Goal: Task Accomplishment & Management: Manage account settings

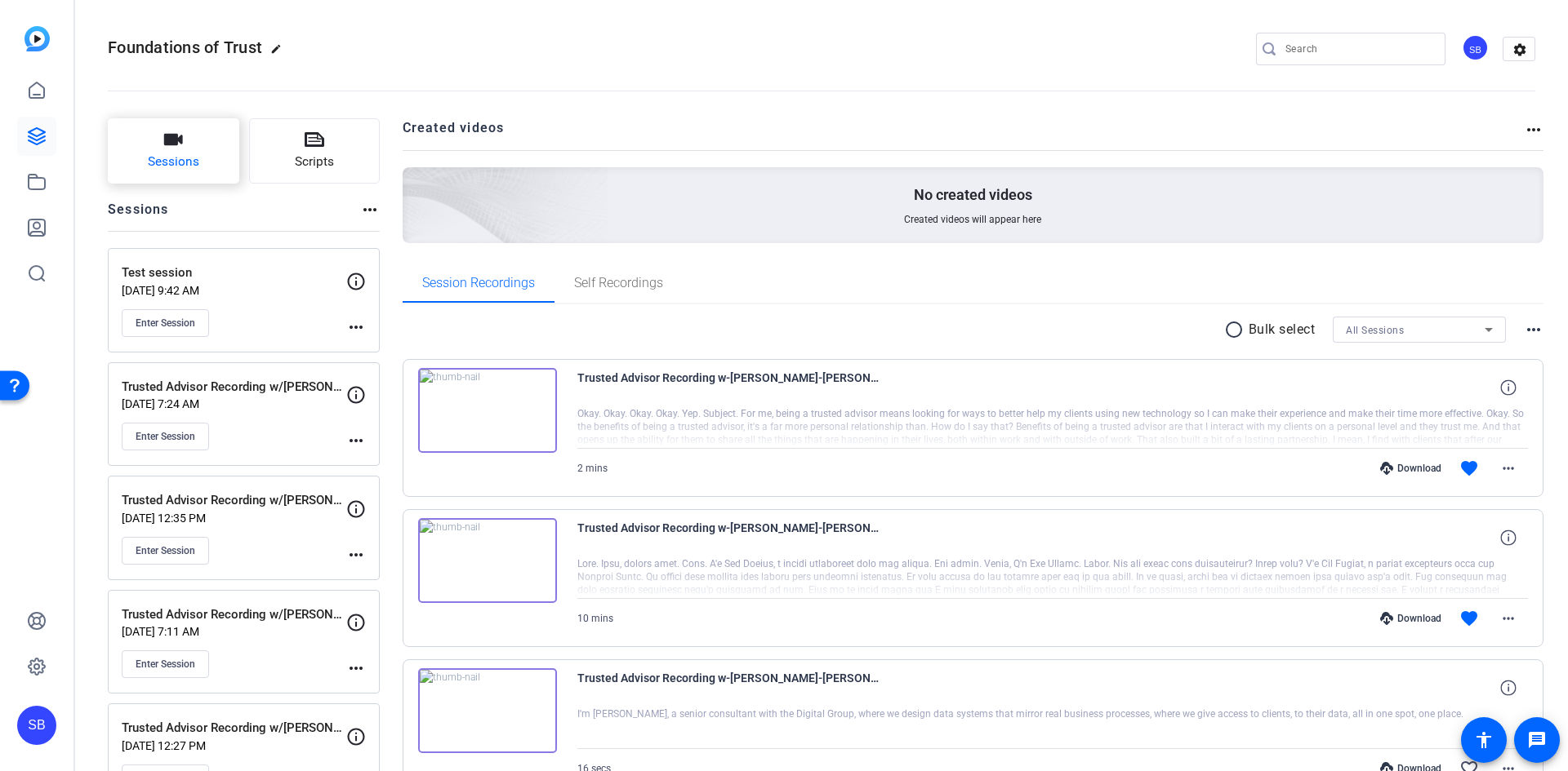
click at [181, 135] on icon "button" at bounding box center [173, 140] width 20 height 20
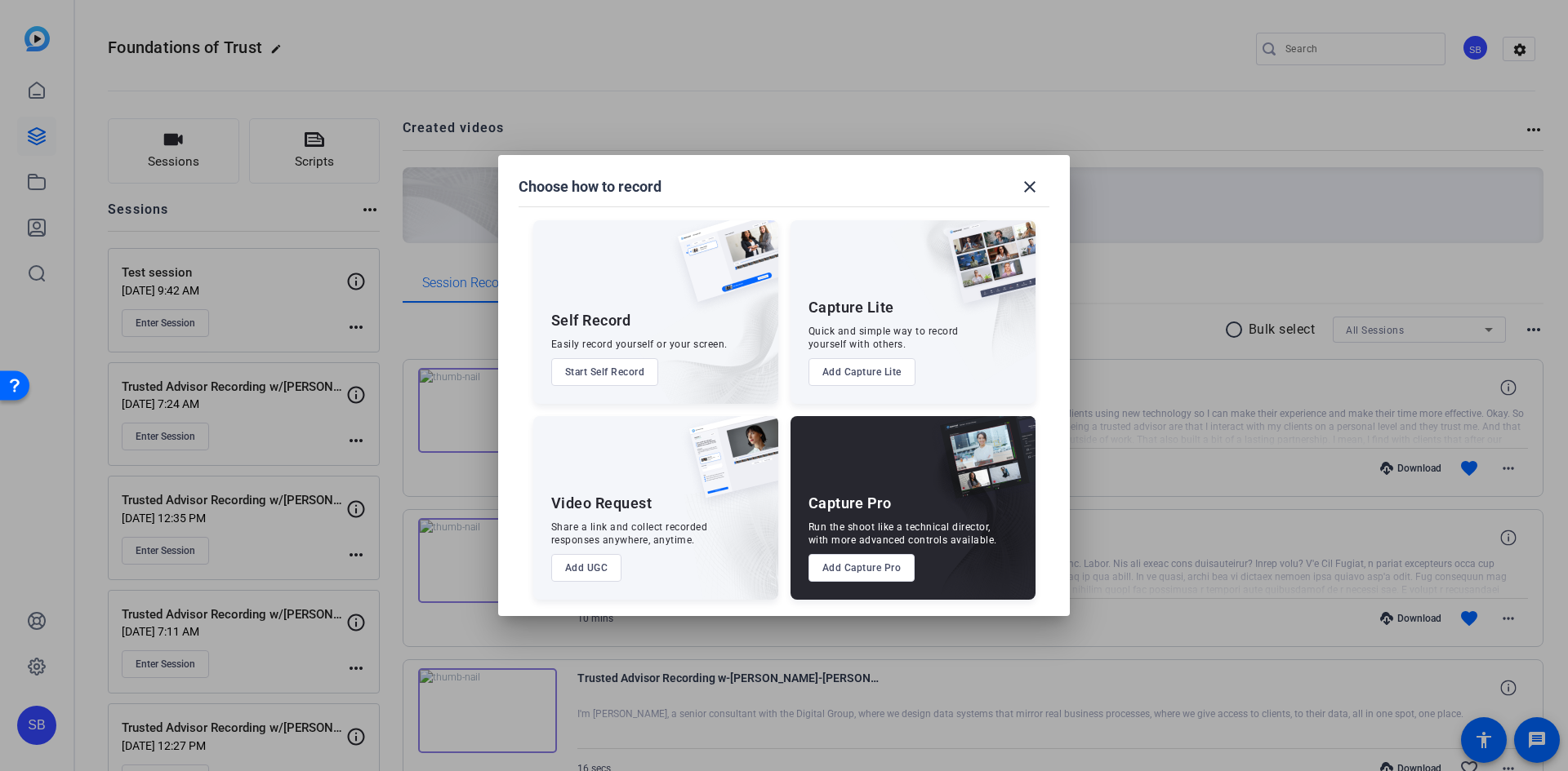
click at [888, 567] on button "Add Capture Pro" at bounding box center [862, 568] width 107 height 28
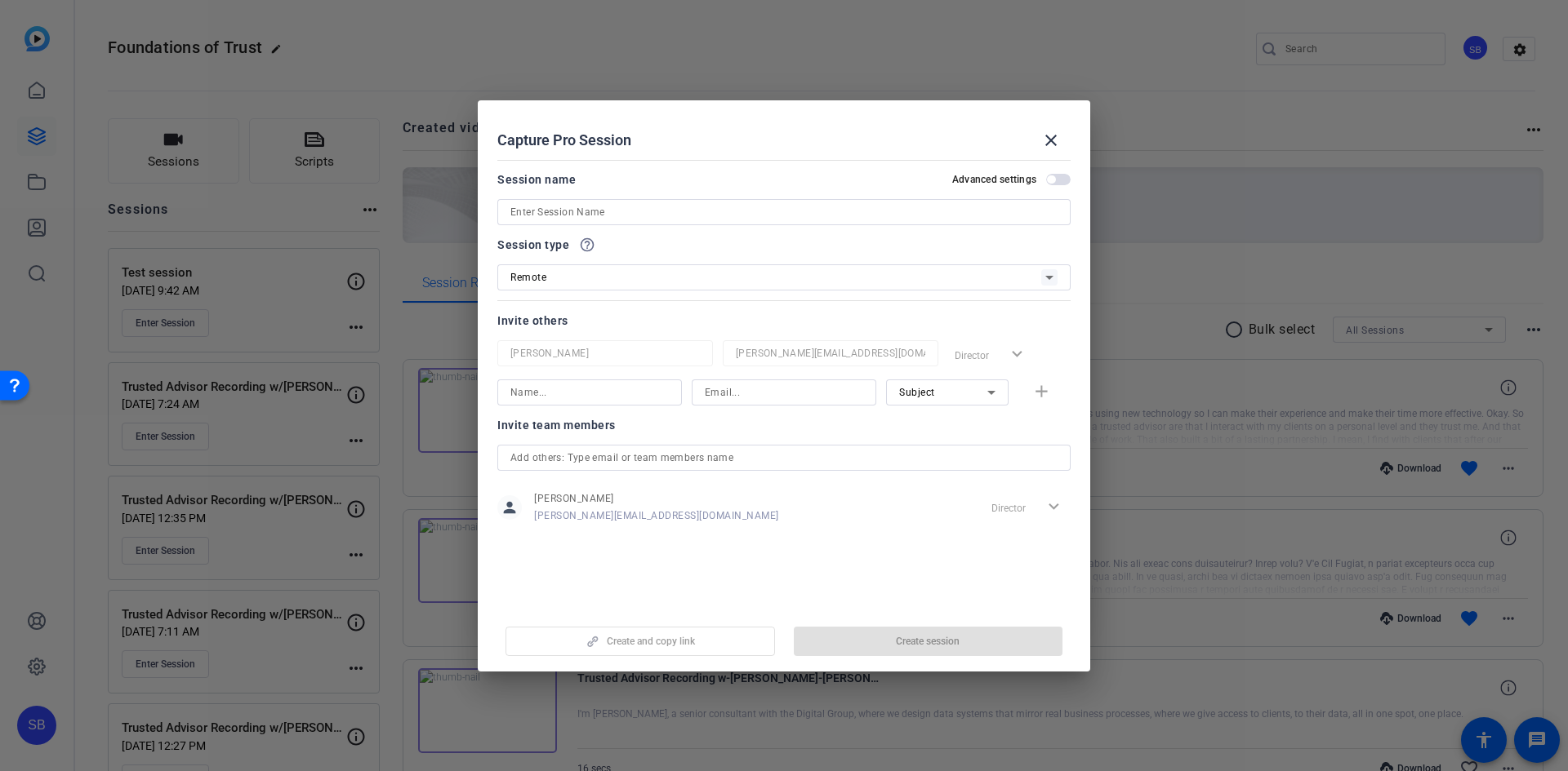
click at [662, 211] on input at bounding box center [784, 212] width 547 height 20
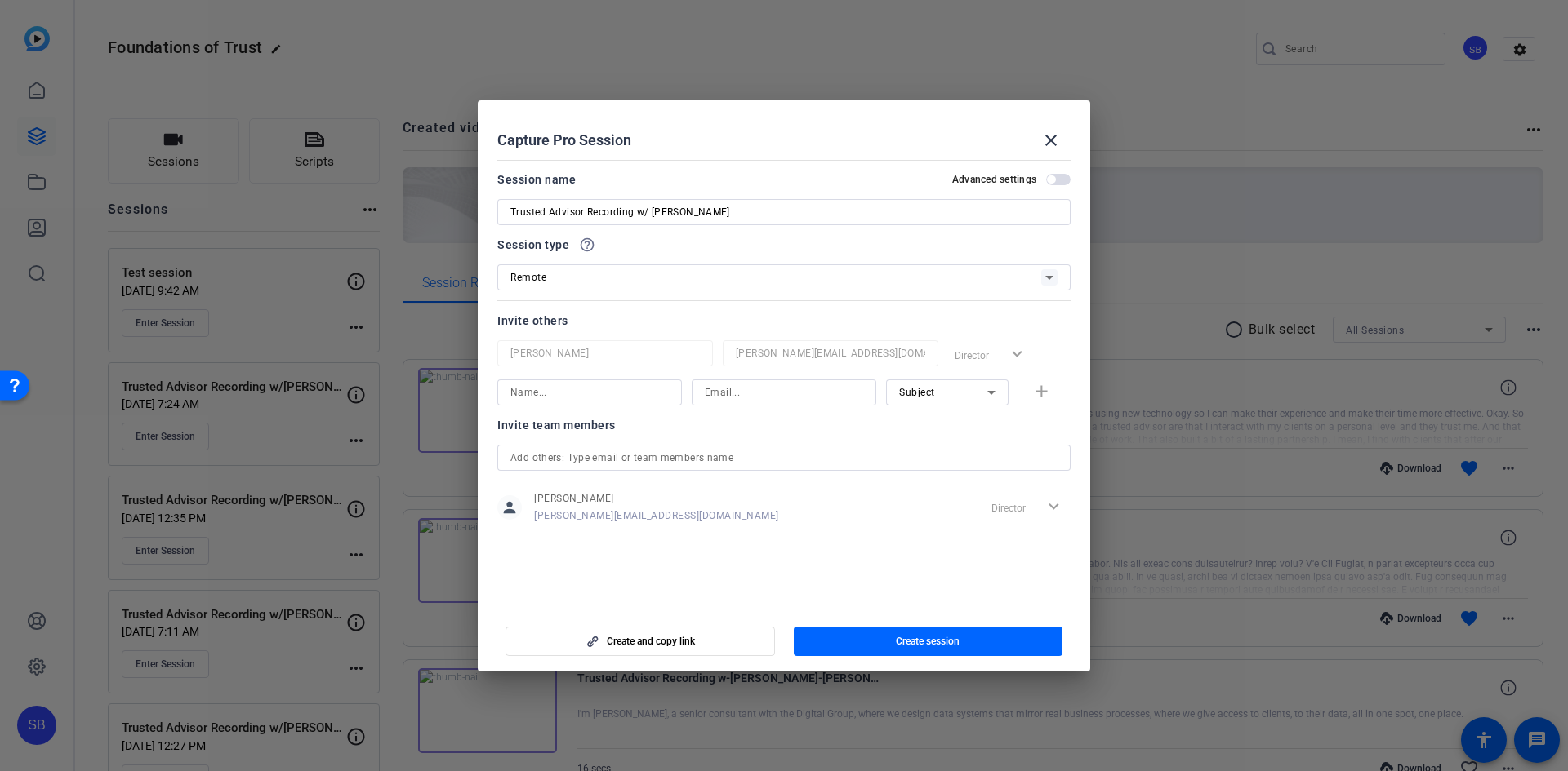
click at [753, 217] on input "Trusted Advisor Recording w/ [PERSON_NAME]" at bounding box center [784, 212] width 547 height 20
click at [585, 210] on input "Trusted Advisor Recording w/ [PERSON_NAME]" at bounding box center [784, 212] width 547 height 20
click at [770, 209] on input "Trusted Advisor Re-Recording w/ [PERSON_NAME]" at bounding box center [784, 212] width 547 height 20
type input "Trusted Advisor Re-Recording w/ [PERSON_NAME] - 2"
click at [577, 392] on input at bounding box center [590, 392] width 158 height 20
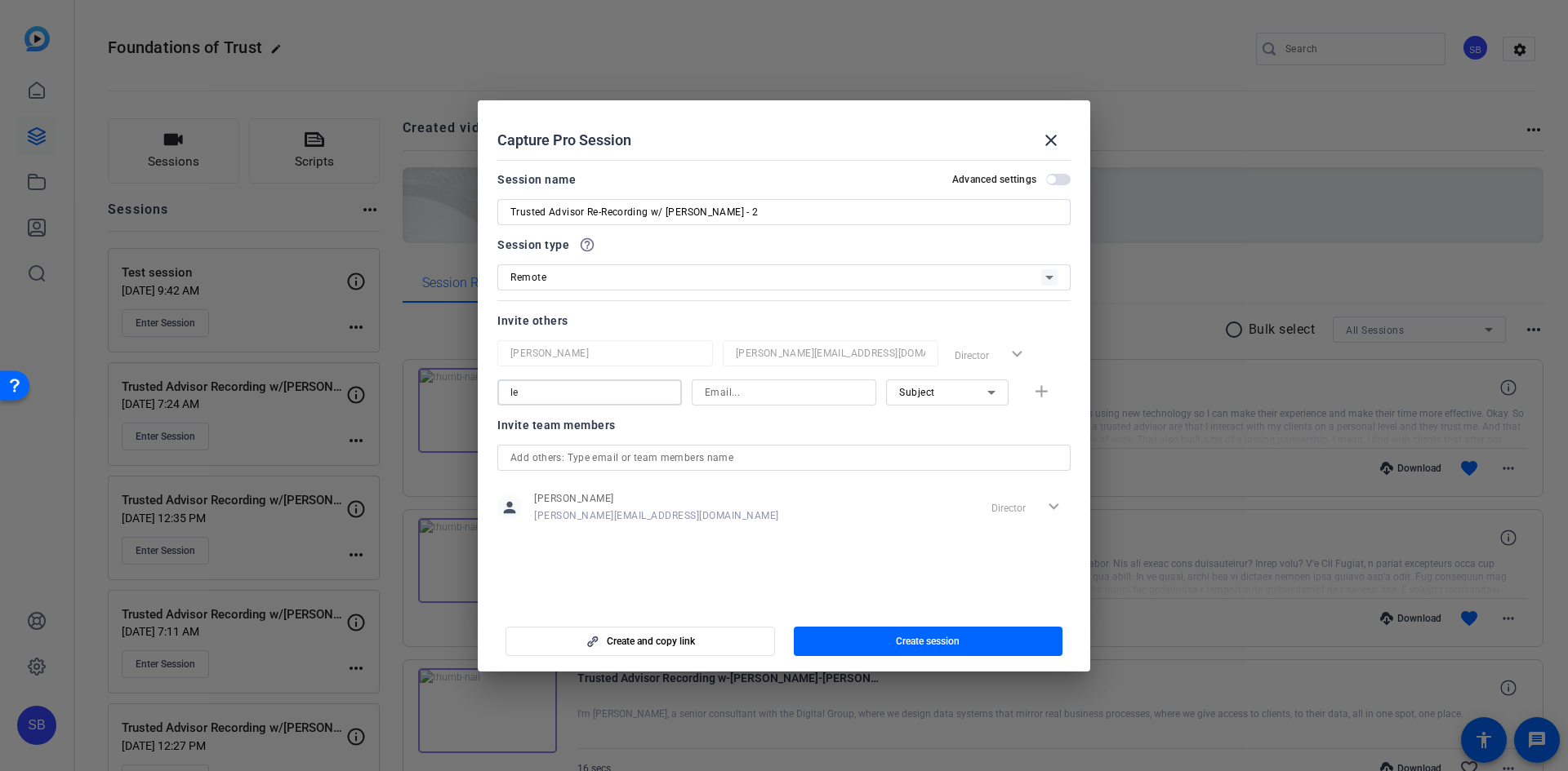
type input "l"
type input "[PERSON_NAME]"
type input "[PERSON_NAME][EMAIL_ADDRESS][PERSON_NAME][DOMAIN_NAME]"
click at [993, 393] on icon at bounding box center [991, 392] width 8 height 4
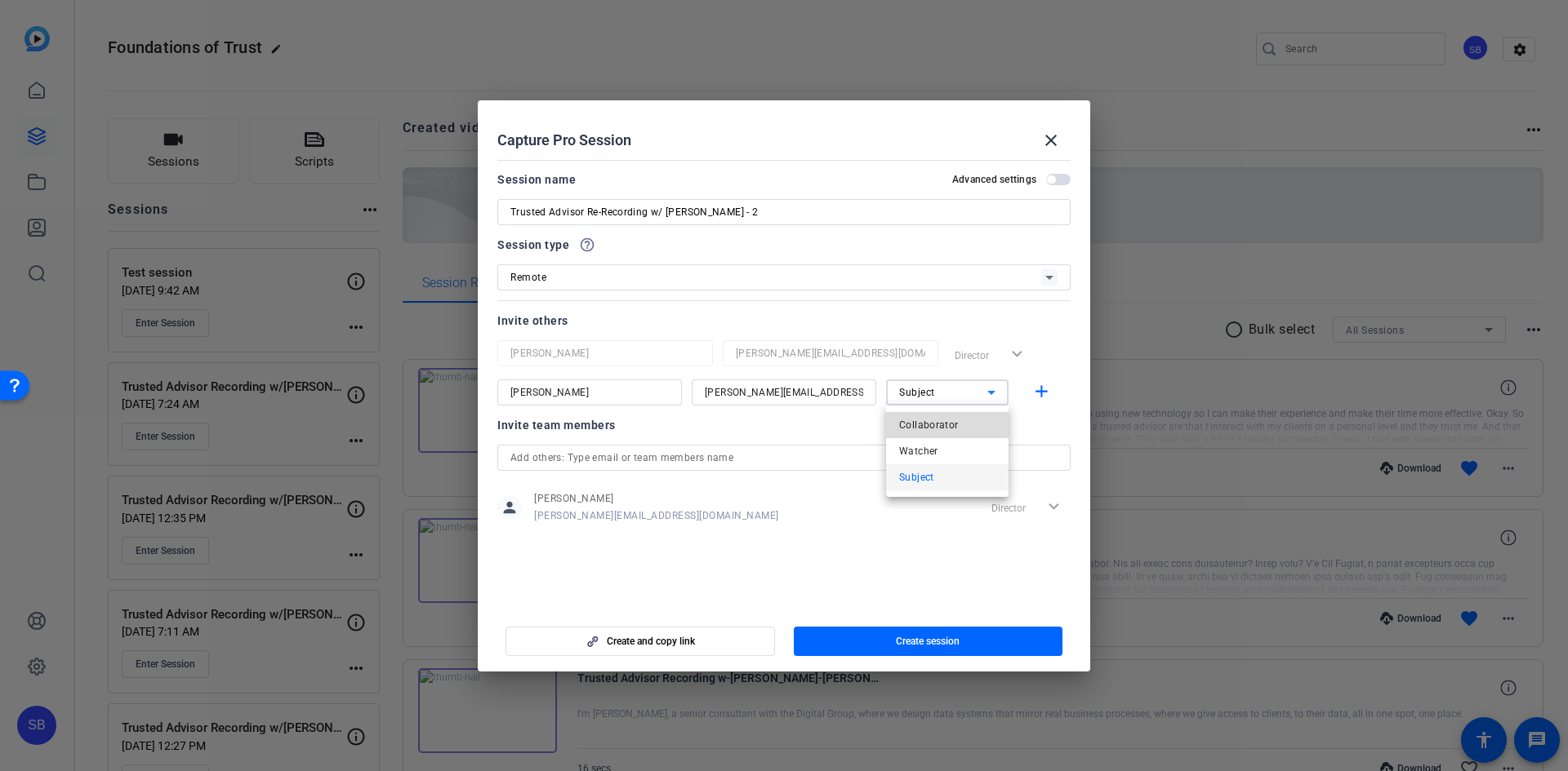
click at [926, 417] on span "Collaborator" at bounding box center [929, 425] width 60 height 20
click at [1040, 392] on mat-icon "add" at bounding box center [1041, 392] width 20 height 20
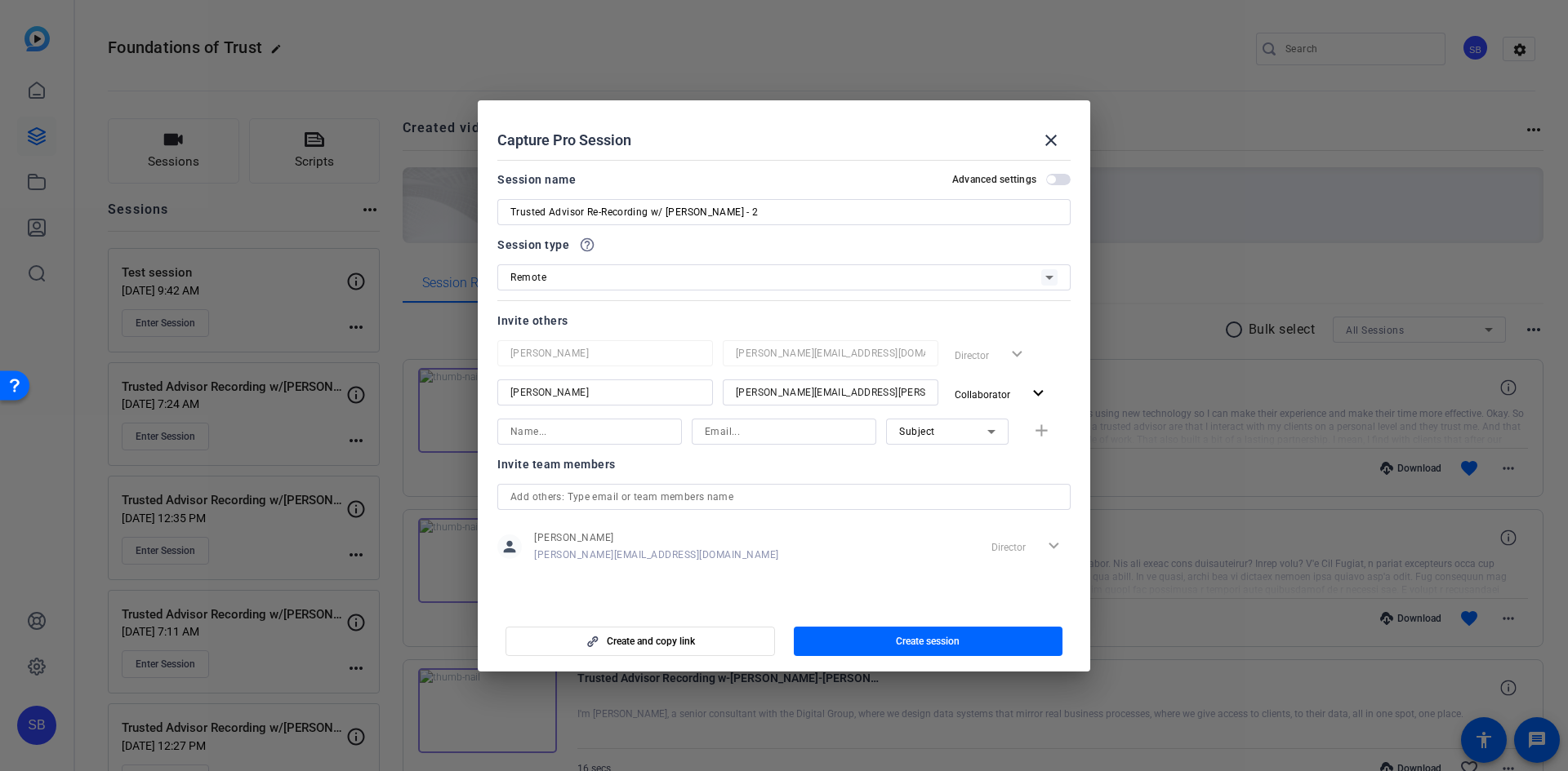
click at [631, 432] on input at bounding box center [590, 432] width 158 height 20
type input "[PERSON_NAME]"
type input "[PERSON_NAME][EMAIL_ADDRESS][PERSON_NAME][DOMAIN_NAME]"
click at [984, 642] on span "button" at bounding box center [929, 642] width 270 height 39
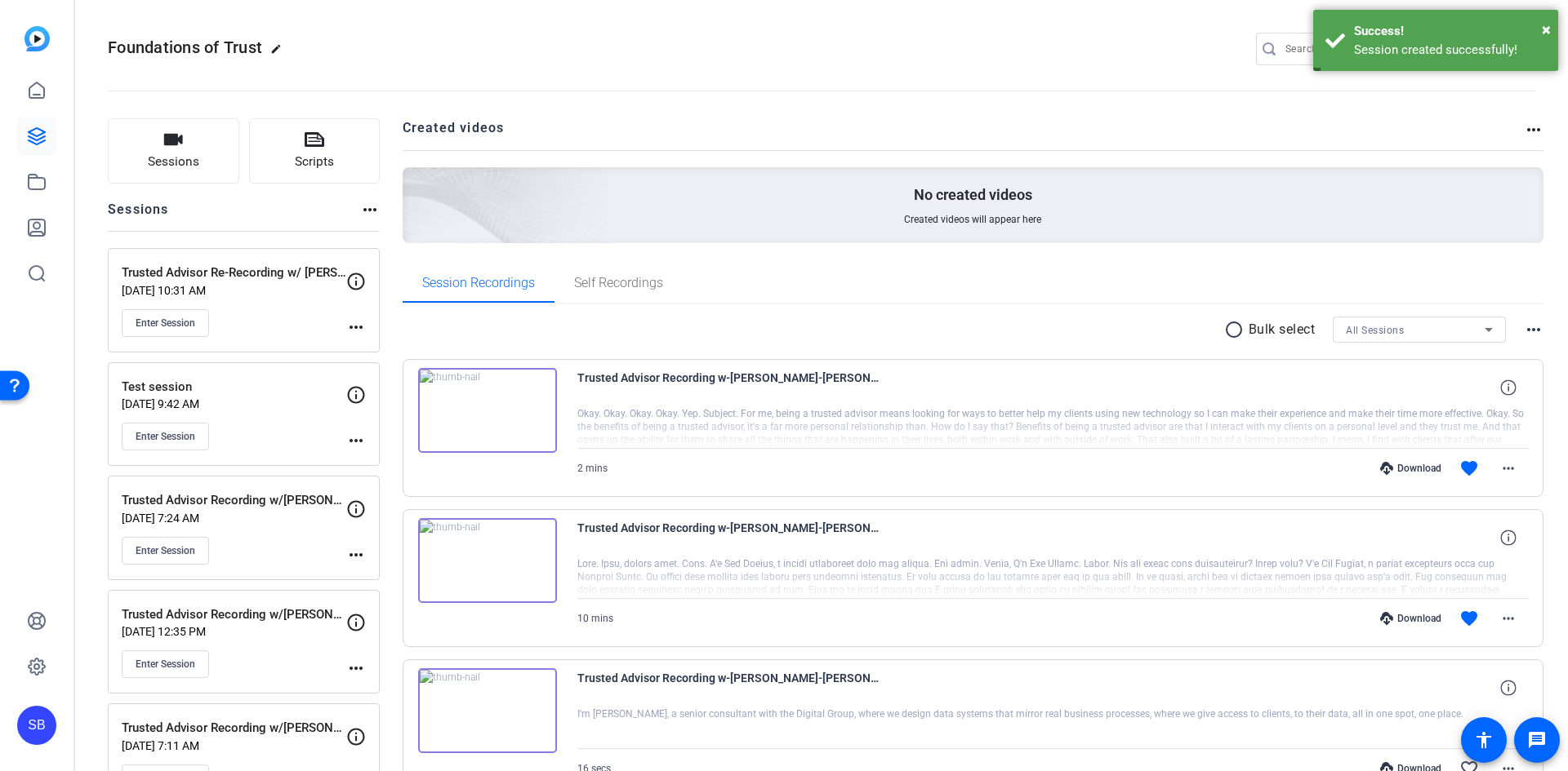
click at [358, 324] on mat-icon "more_horiz" at bounding box center [355, 326] width 20 height 20
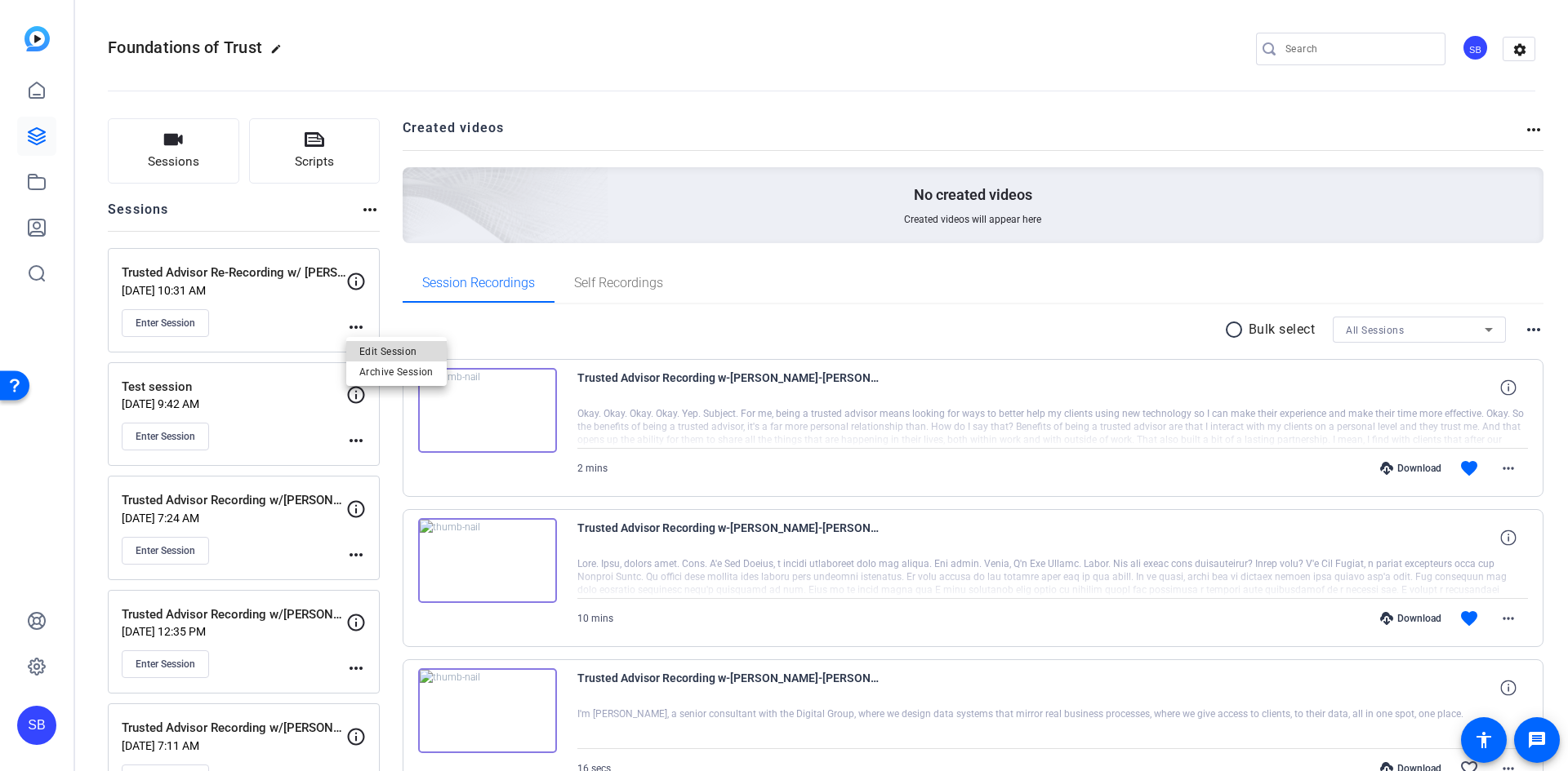
click at [408, 352] on span "Edit Session" at bounding box center [396, 351] width 74 height 20
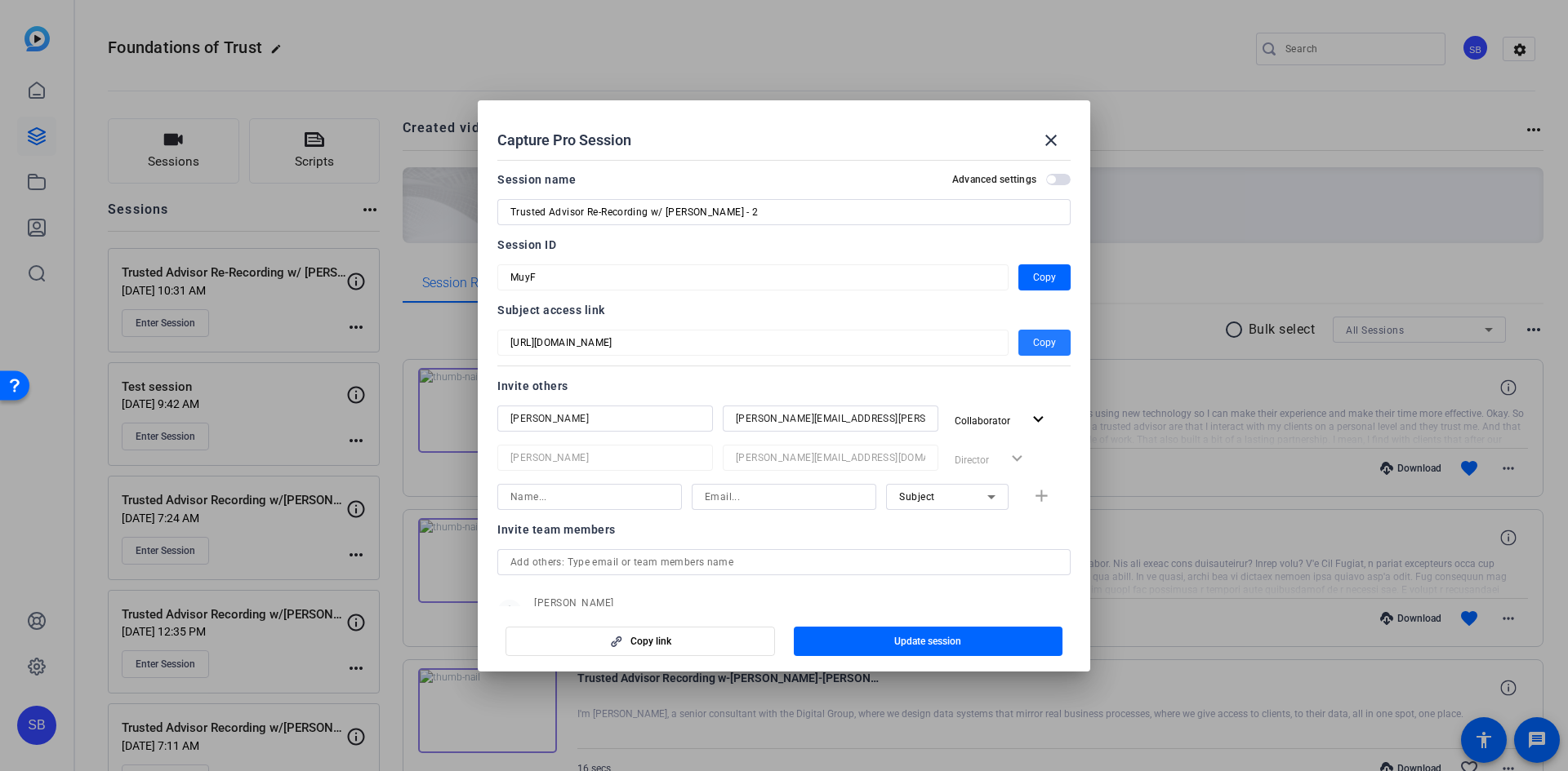
click at [1036, 344] on span "Copy" at bounding box center [1044, 342] width 23 height 20
click at [1037, 344] on span "Copy" at bounding box center [1044, 342] width 23 height 20
drag, startPoint x: 1052, startPoint y: 140, endPoint x: 1032, endPoint y: 135, distance: 20.6
click at [1052, 140] on mat-icon "close" at bounding box center [1051, 140] width 20 height 20
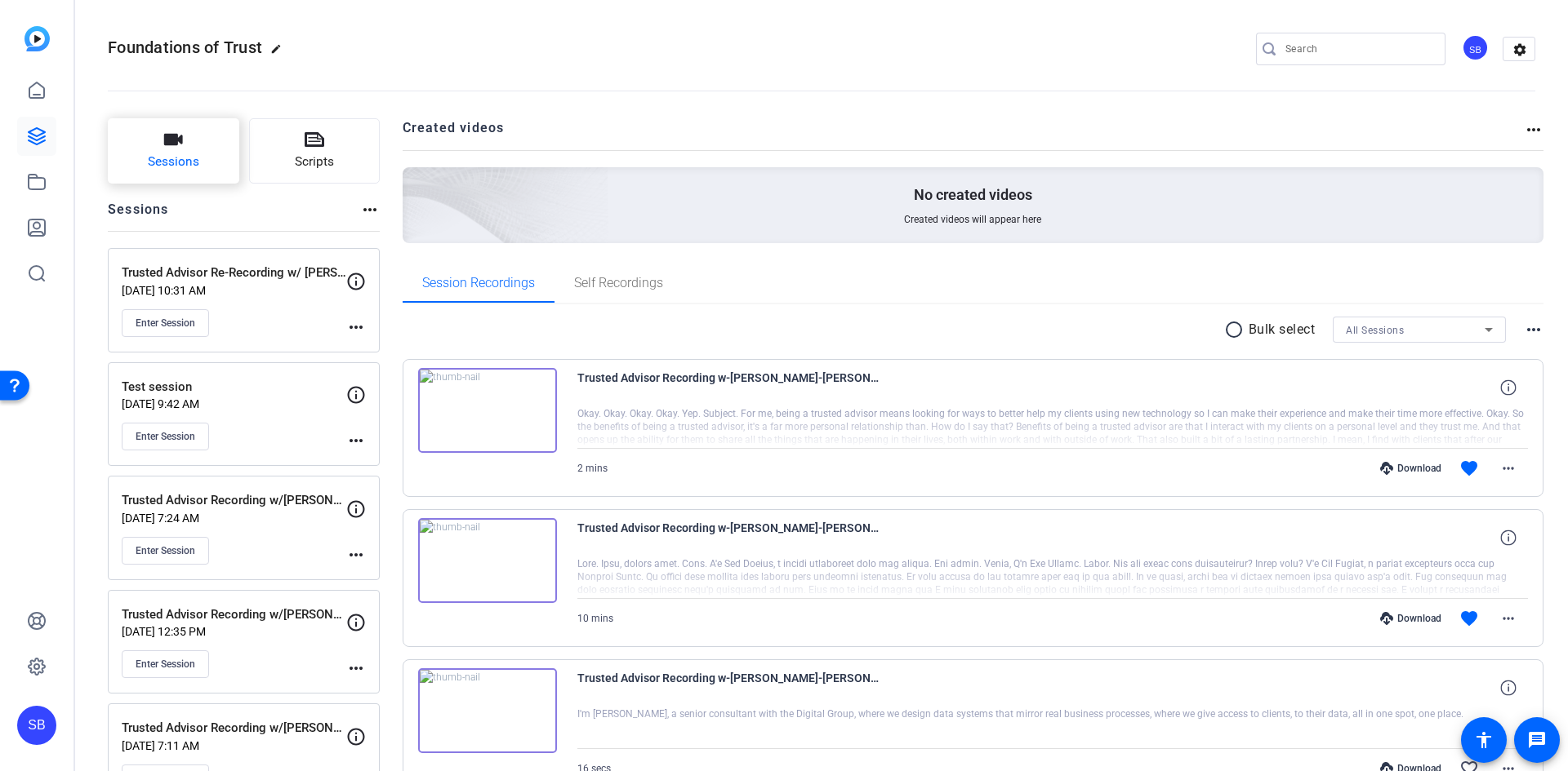
click at [186, 143] on button "Sessions" at bounding box center [173, 151] width 131 height 65
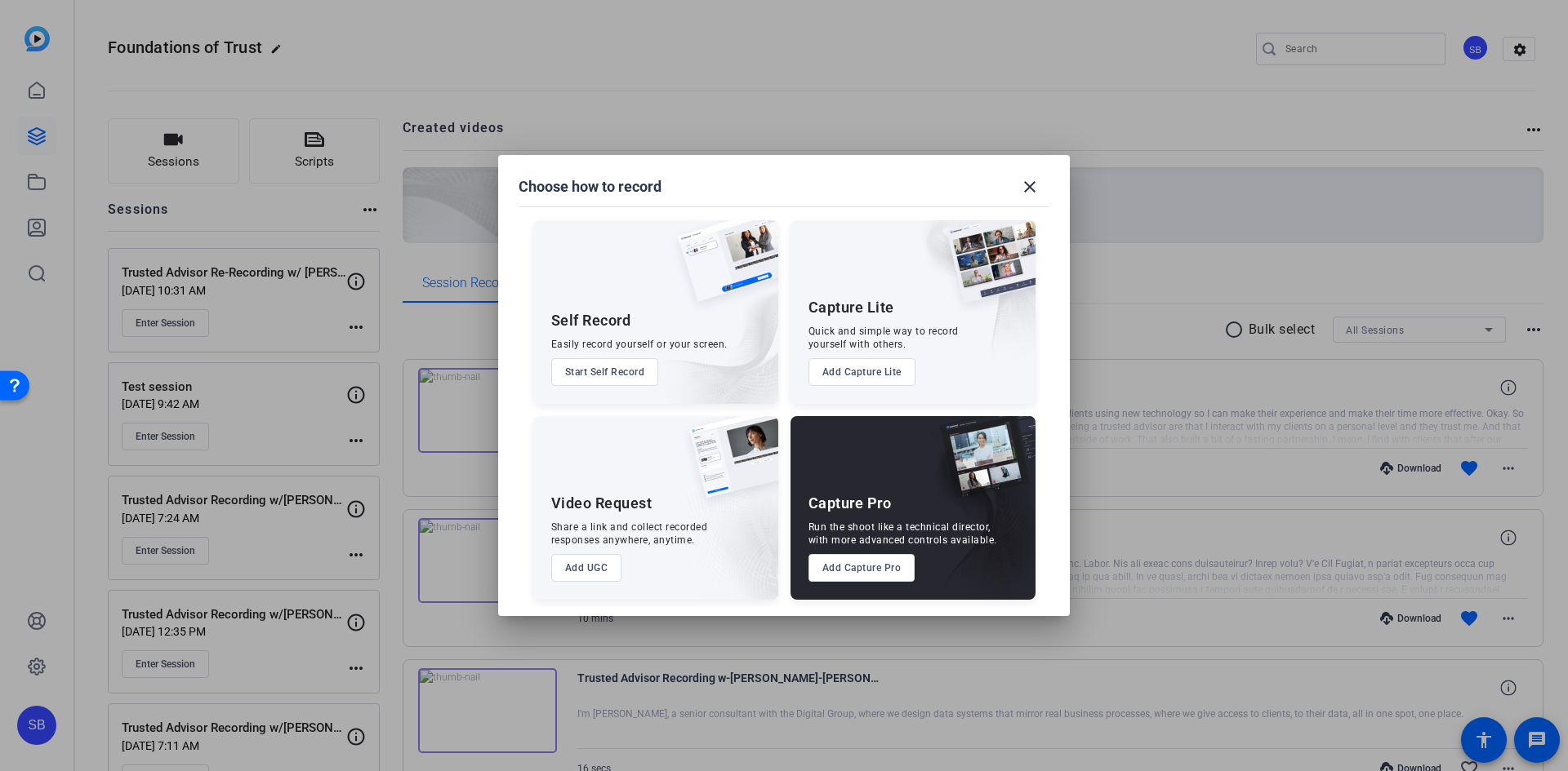
click at [875, 565] on button "Add Capture Pro" at bounding box center [862, 568] width 107 height 28
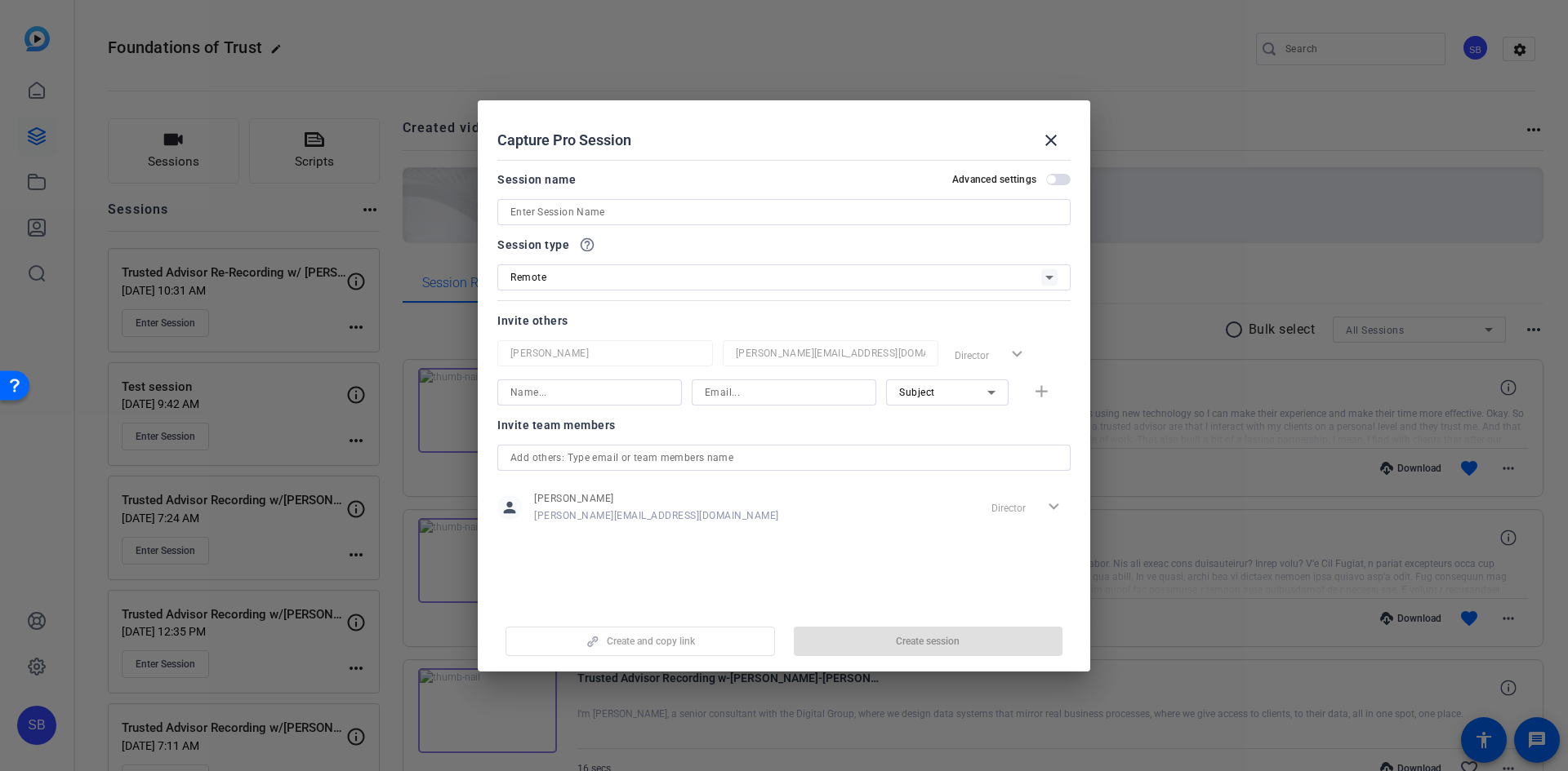
click at [640, 211] on input at bounding box center [784, 212] width 547 height 20
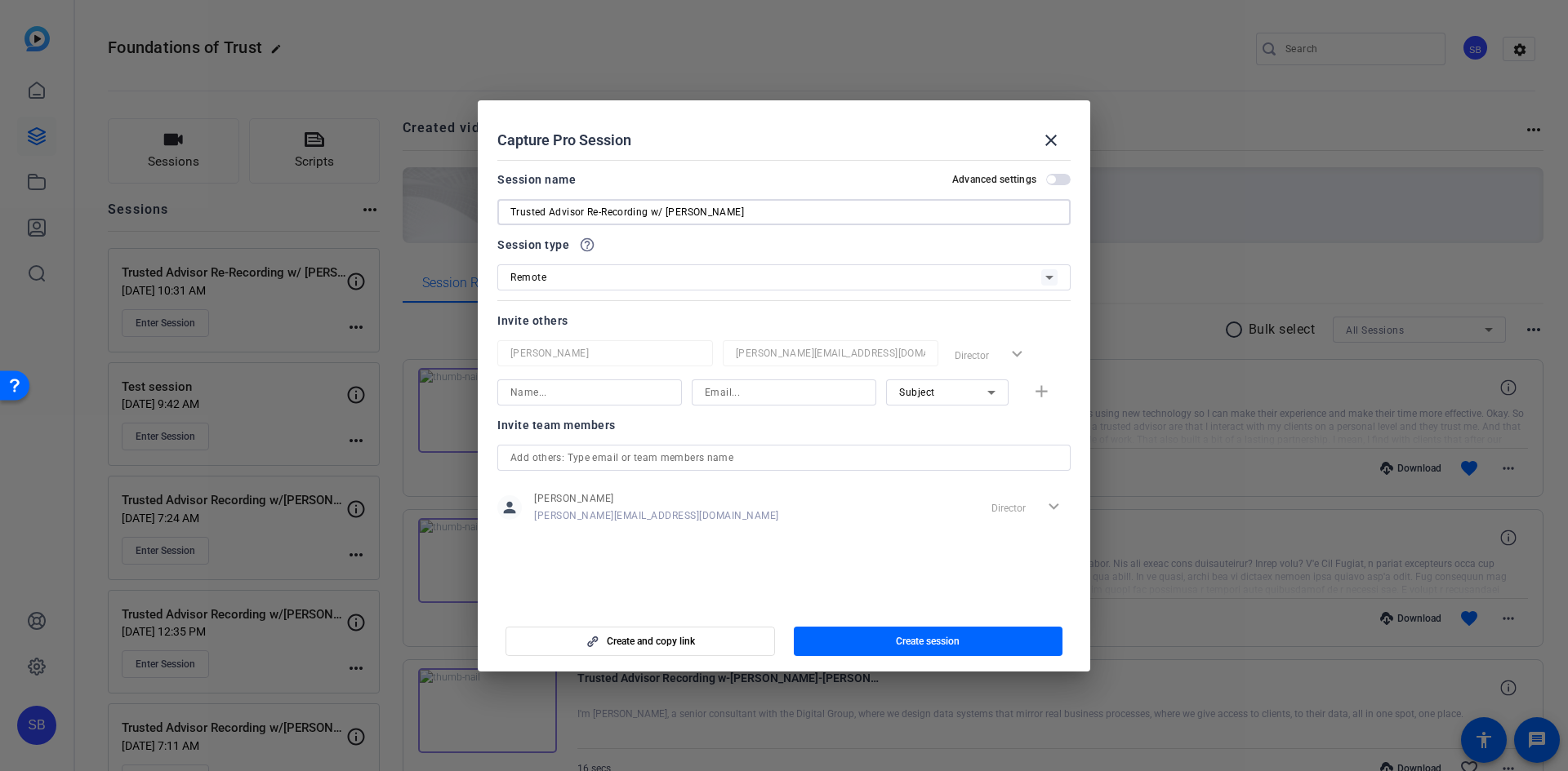
type input "Trusted Advisor Re-Recording w/ [PERSON_NAME]"
click at [649, 395] on input at bounding box center [590, 392] width 158 height 20
type input "[PERSON_NAME]"
type input "[PERSON_NAME][EMAIL_ADDRESS][PERSON_NAME][DOMAIN_NAME]"
click at [1040, 393] on mat-icon "add" at bounding box center [1041, 392] width 20 height 20
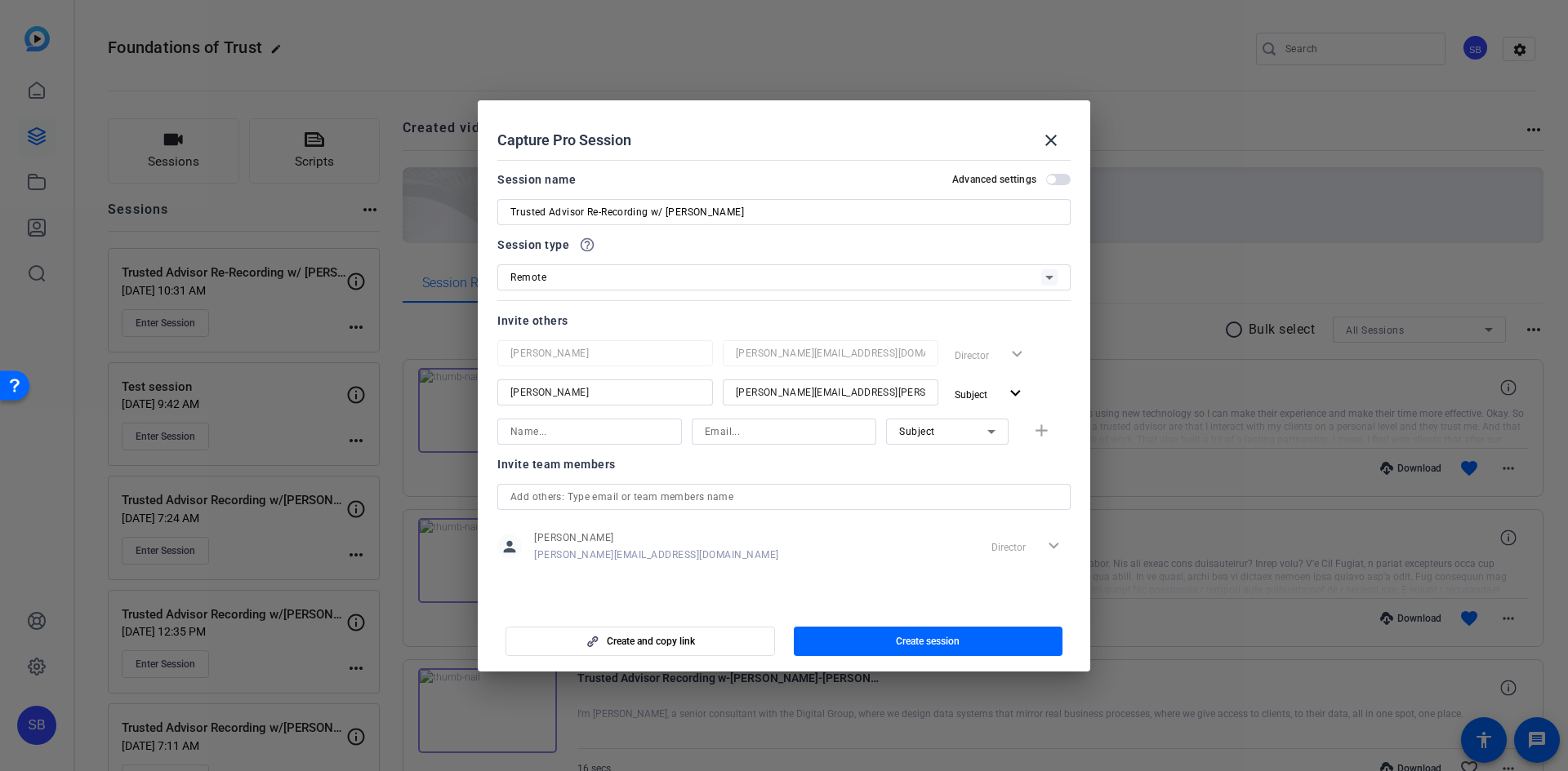
click at [657, 430] on input at bounding box center [590, 432] width 158 height 20
type input "[PERSON_NAME]"
type input "[PERSON_NAME][EMAIL_ADDRESS][PERSON_NAME][DOMAIN_NAME]"
click at [1014, 390] on mat-icon "expand_more" at bounding box center [1015, 393] width 20 height 20
click at [1015, 430] on span "Collaborator" at bounding box center [1019, 427] width 60 height 11
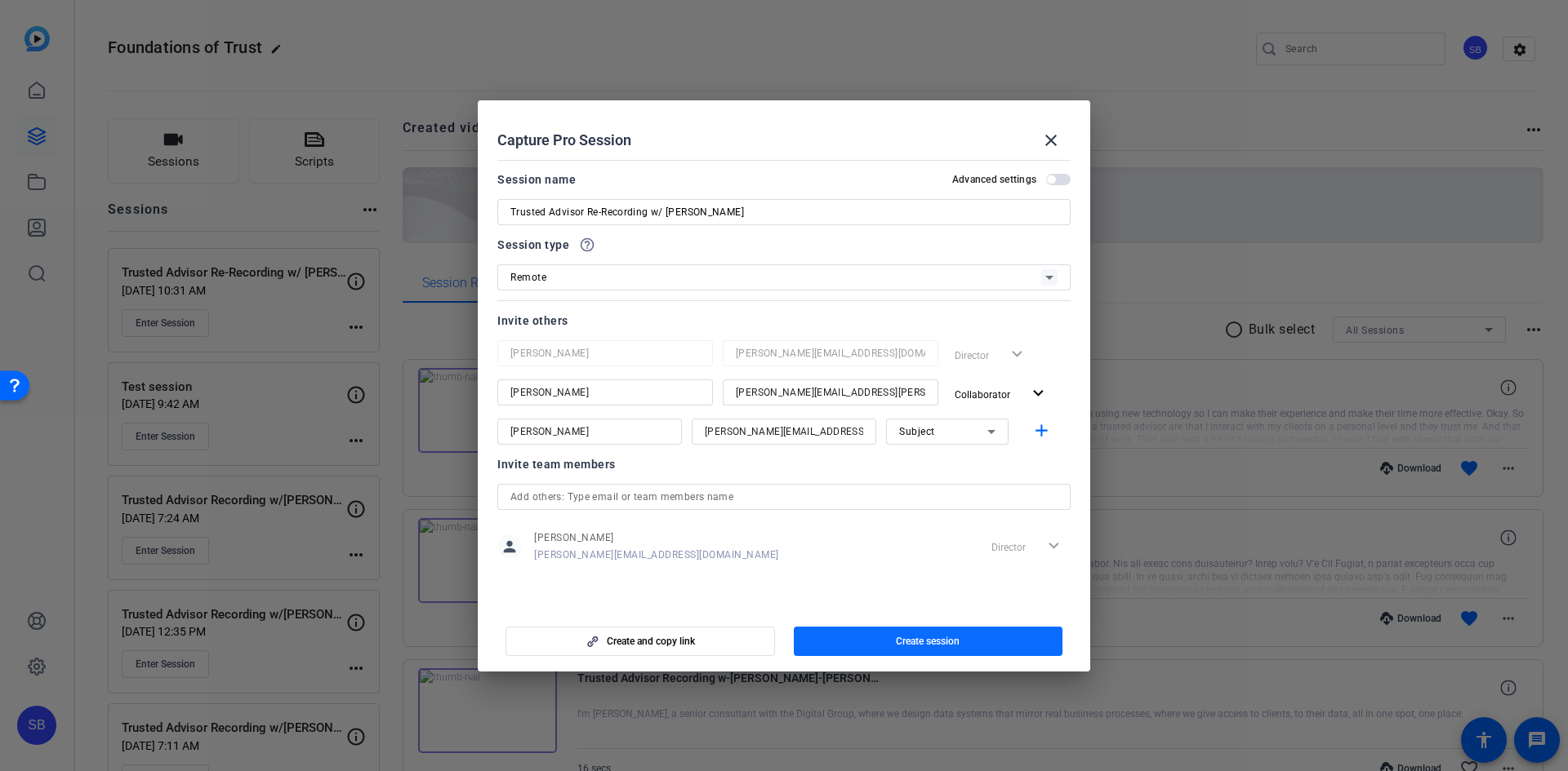
click at [936, 641] on span "Create session" at bounding box center [928, 642] width 63 height 13
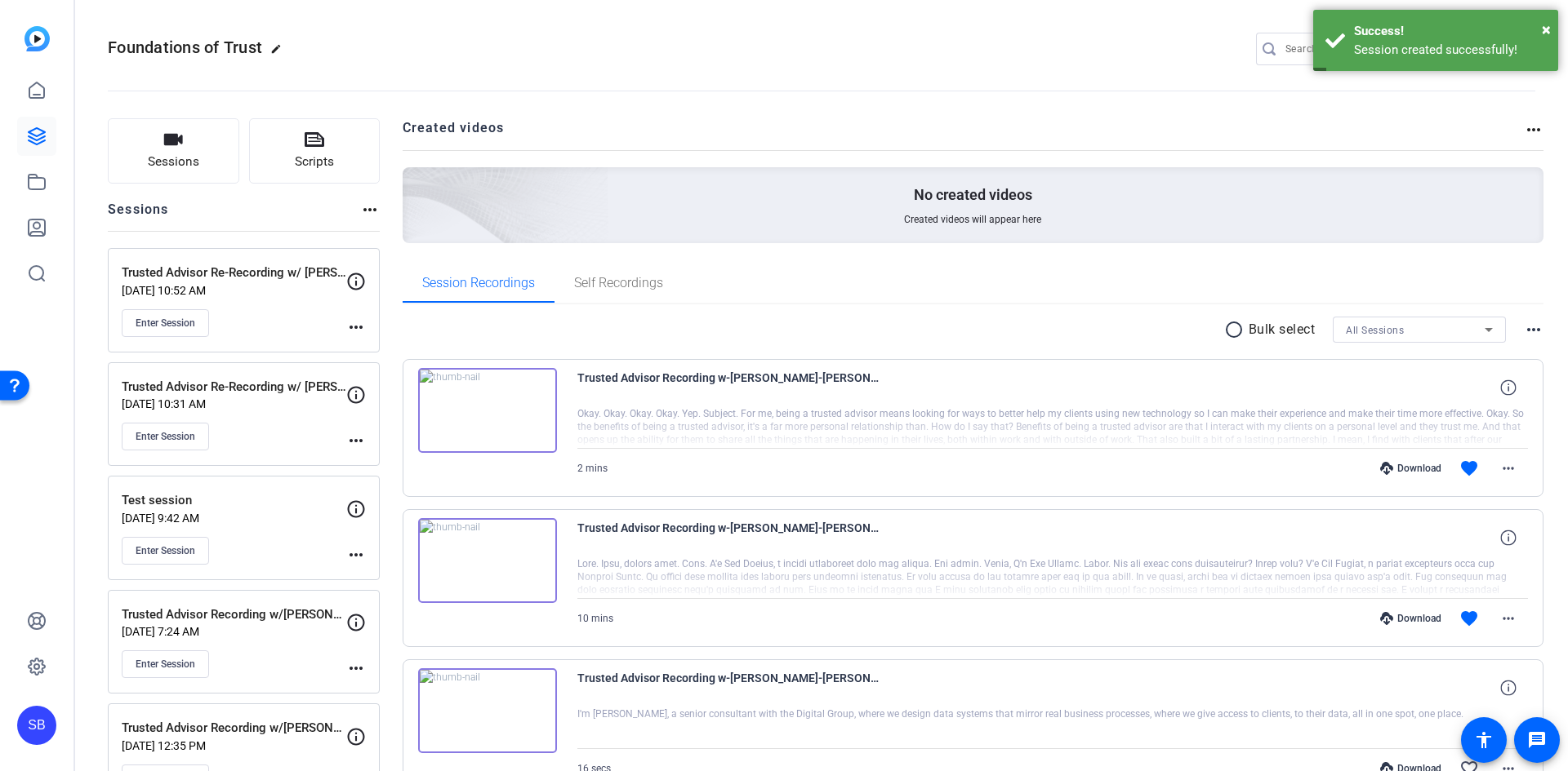
click at [357, 435] on mat-icon "more_horiz" at bounding box center [355, 440] width 20 height 20
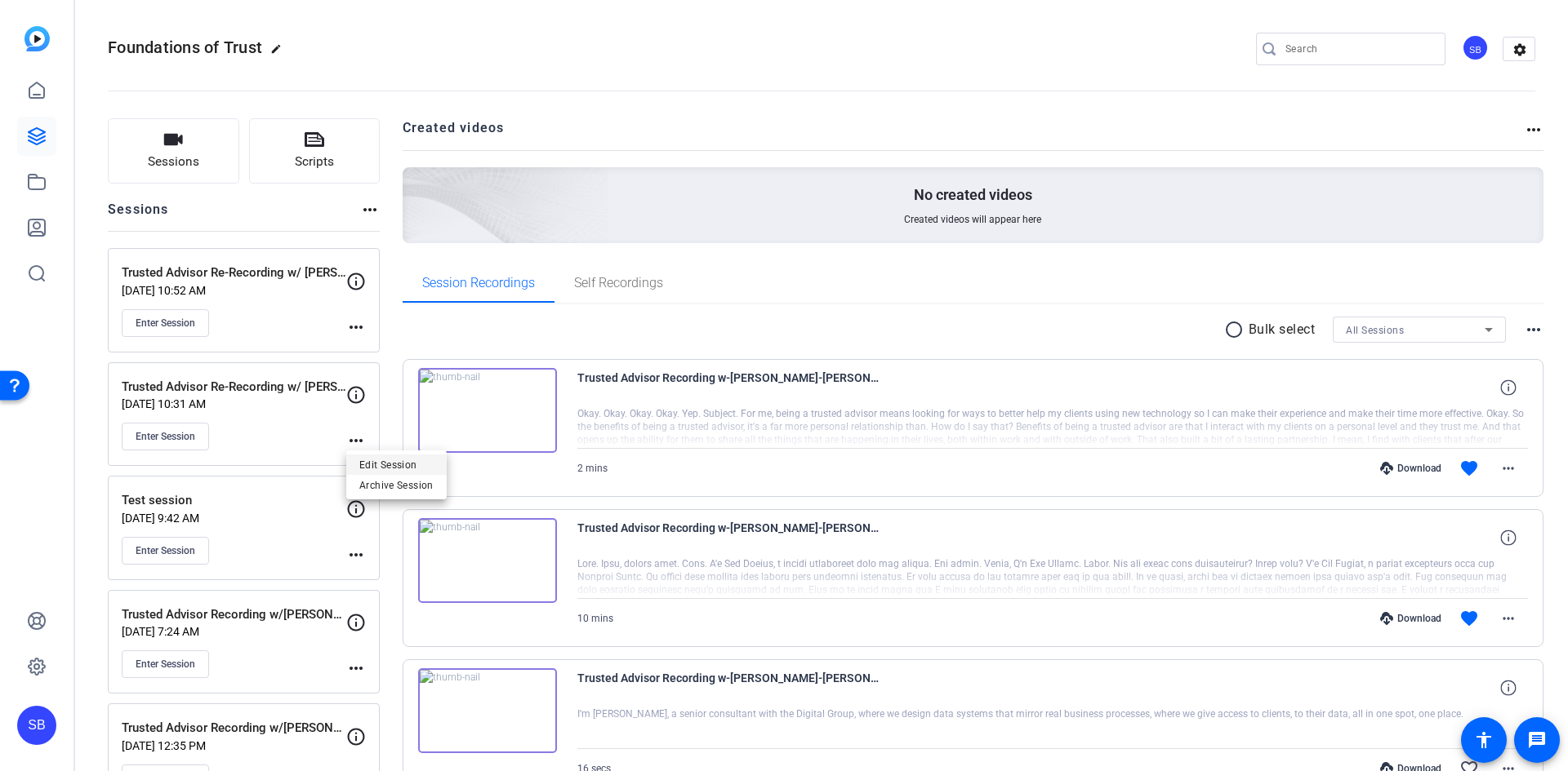
click at [369, 469] on span "Edit Session" at bounding box center [396, 465] width 74 height 20
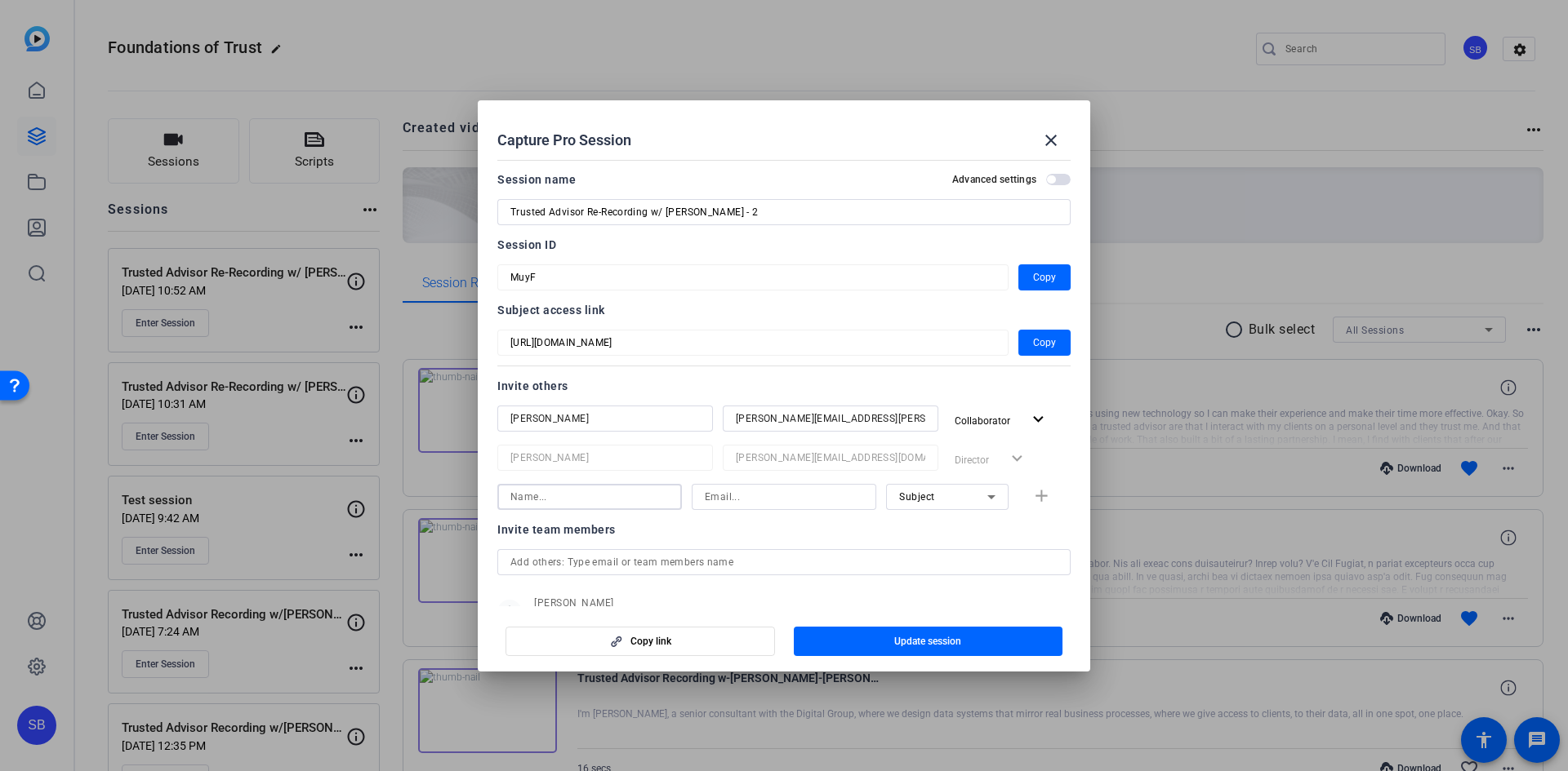
click at [627, 498] on input at bounding box center [590, 497] width 158 height 20
type input "[PERSON_NAME]"
type input "[PERSON_NAME][EMAIL_ADDRESS][PERSON_NAME][DOMAIN_NAME]"
click at [937, 644] on span "Update session" at bounding box center [928, 642] width 67 height 13
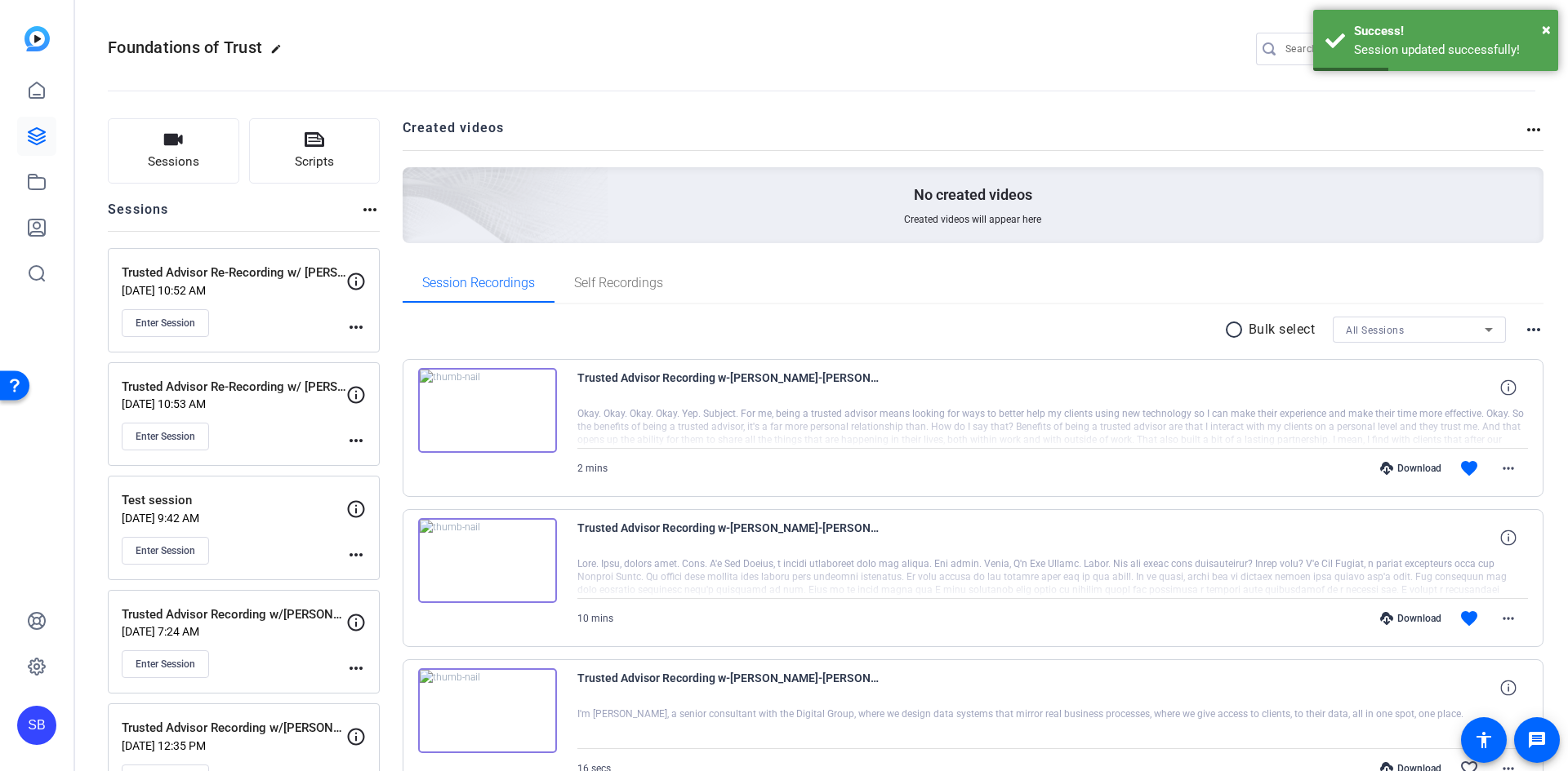
click at [352, 442] on mat-icon "more_horiz" at bounding box center [355, 440] width 20 height 20
click at [383, 463] on span "Edit Session" at bounding box center [396, 465] width 74 height 20
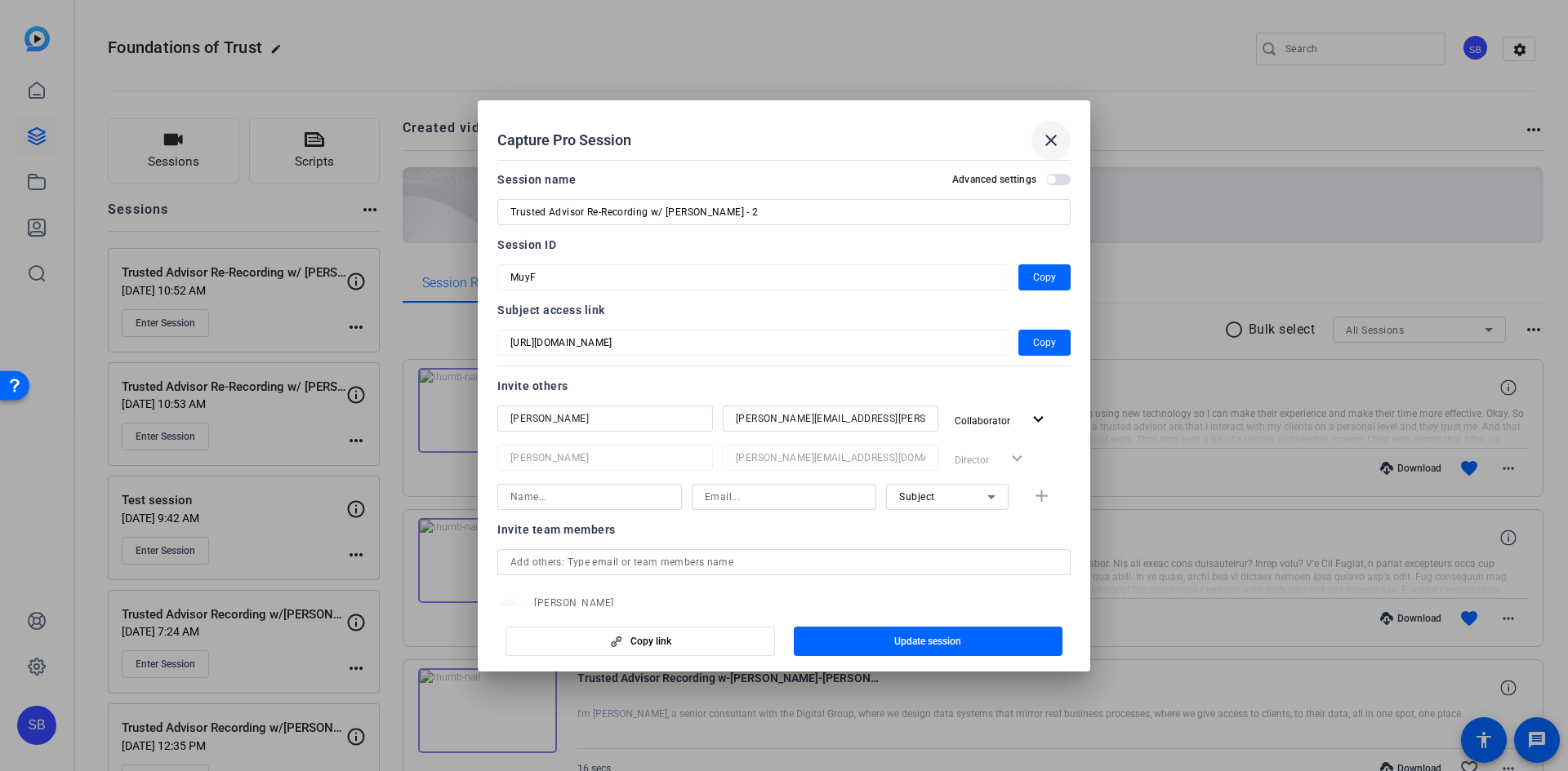
click at [1053, 141] on mat-icon "close" at bounding box center [1051, 140] width 20 height 20
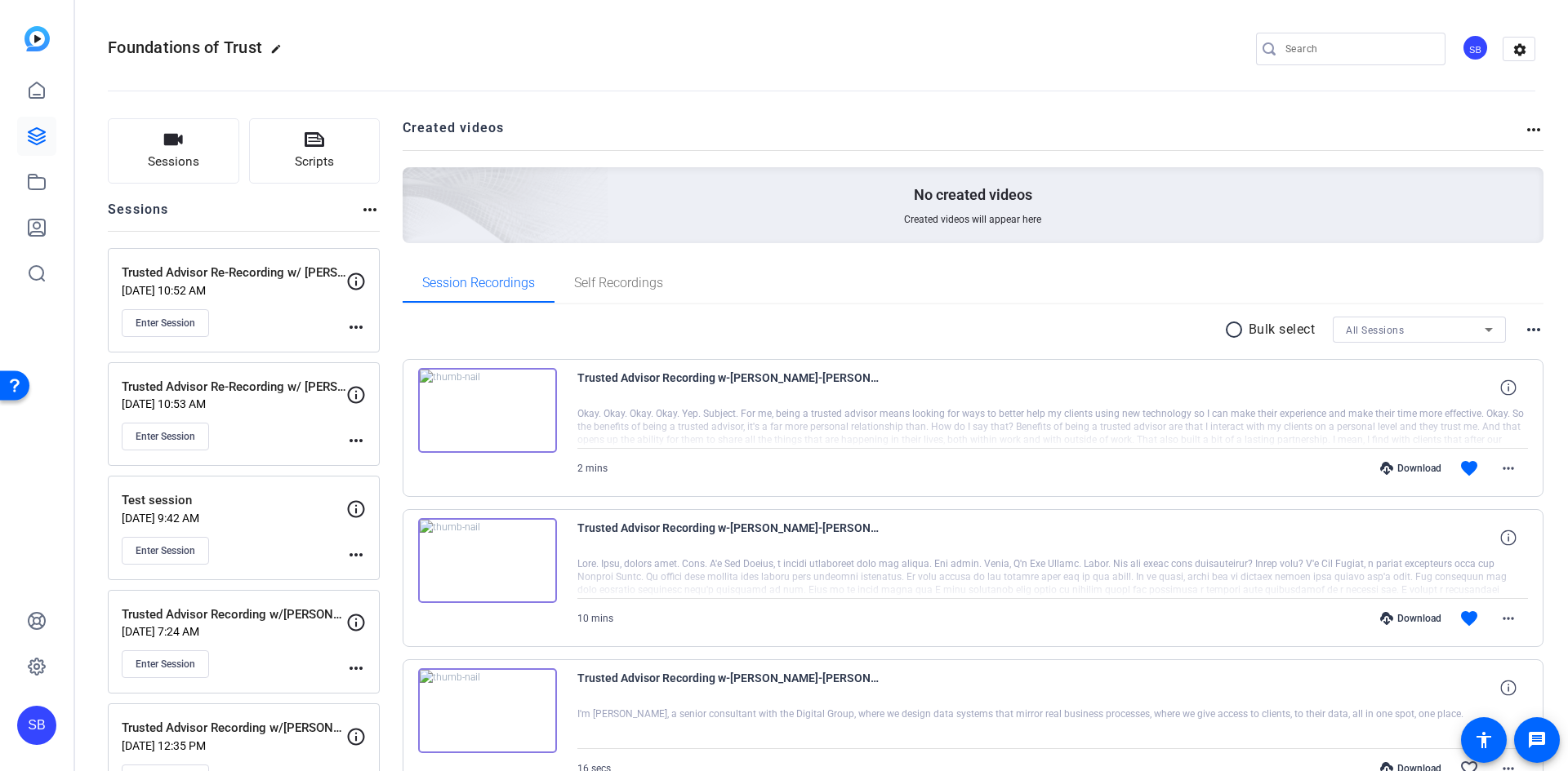
click at [361, 324] on mat-icon "more_horiz" at bounding box center [355, 326] width 20 height 20
click at [357, 326] on mat-icon "more_horiz" at bounding box center [355, 326] width 20 height 20
click at [365, 349] on span "Edit Session" at bounding box center [396, 351] width 74 height 20
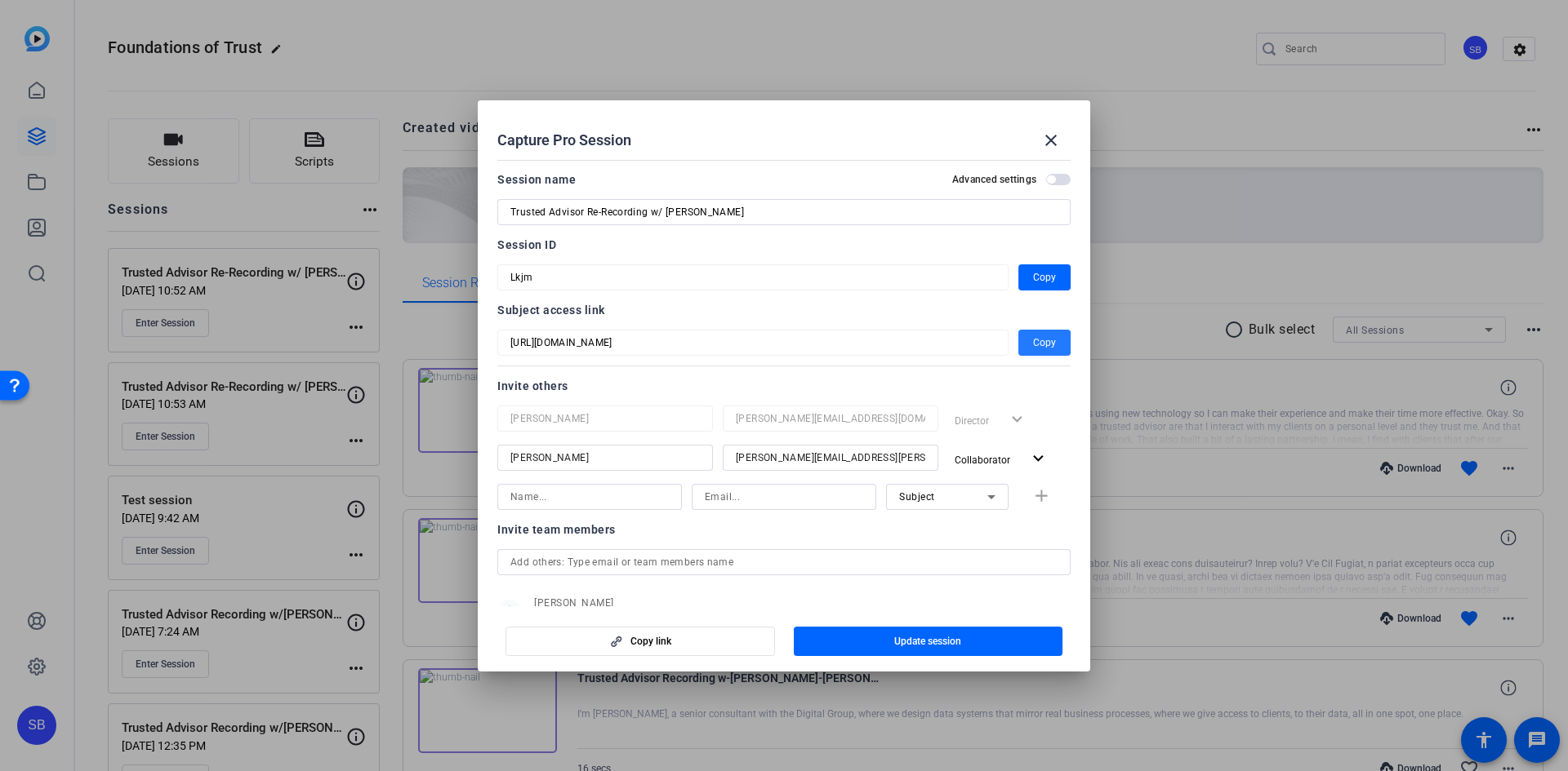
click at [1044, 339] on span "Copy" at bounding box center [1044, 342] width 23 height 20
click at [659, 498] on input at bounding box center [590, 497] width 158 height 20
type input "[PERSON_NAME]"
type input "[PERSON_NAME][EMAIL_ADDRESS][PERSON_NAME][DOMAIN_NAME]"
click at [982, 498] on icon at bounding box center [991, 497] width 20 height 20
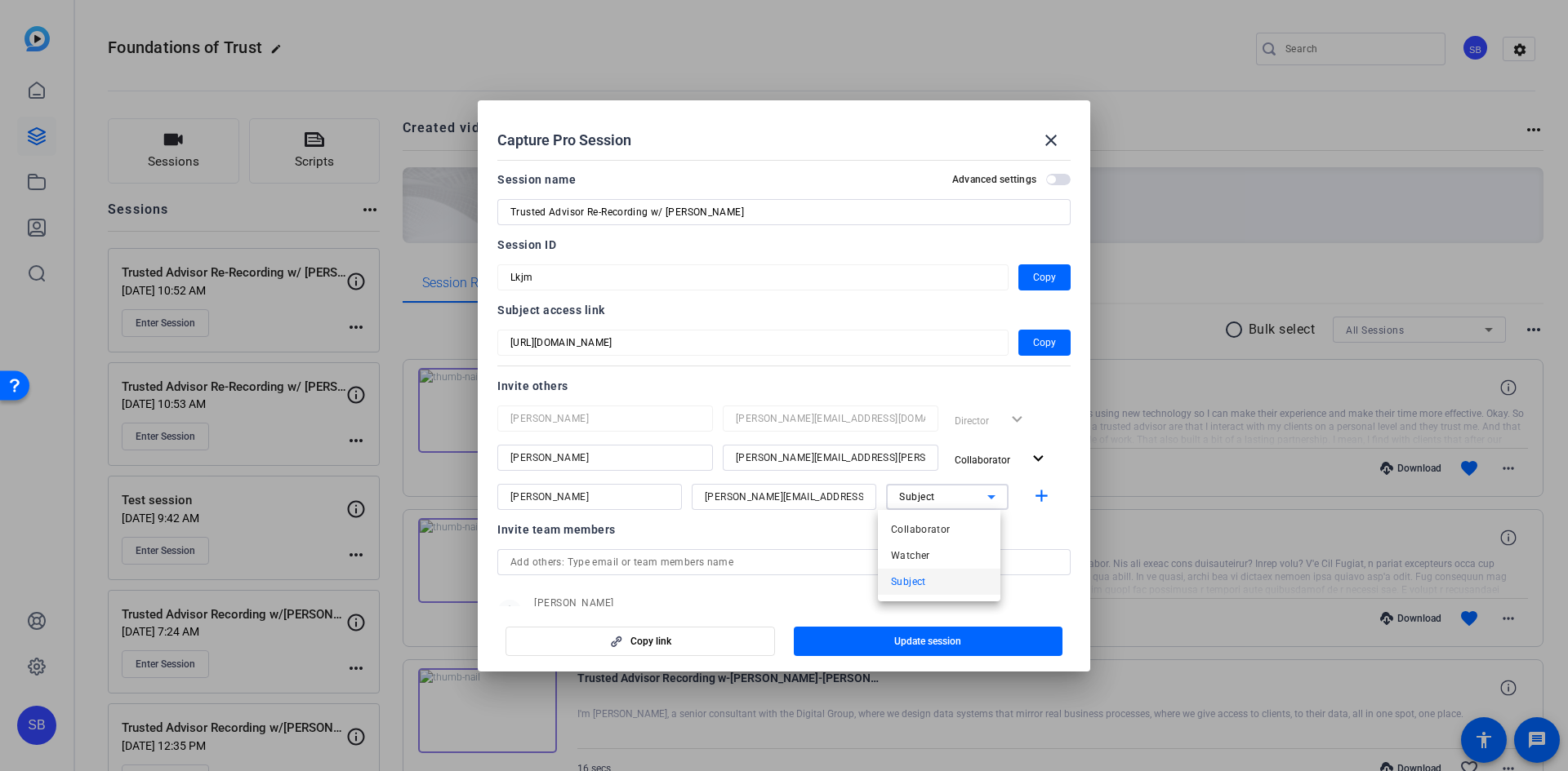
click at [981, 498] on div at bounding box center [784, 385] width 1568 height 771
click at [1031, 497] on mat-icon "add" at bounding box center [1041, 497] width 20 height 20
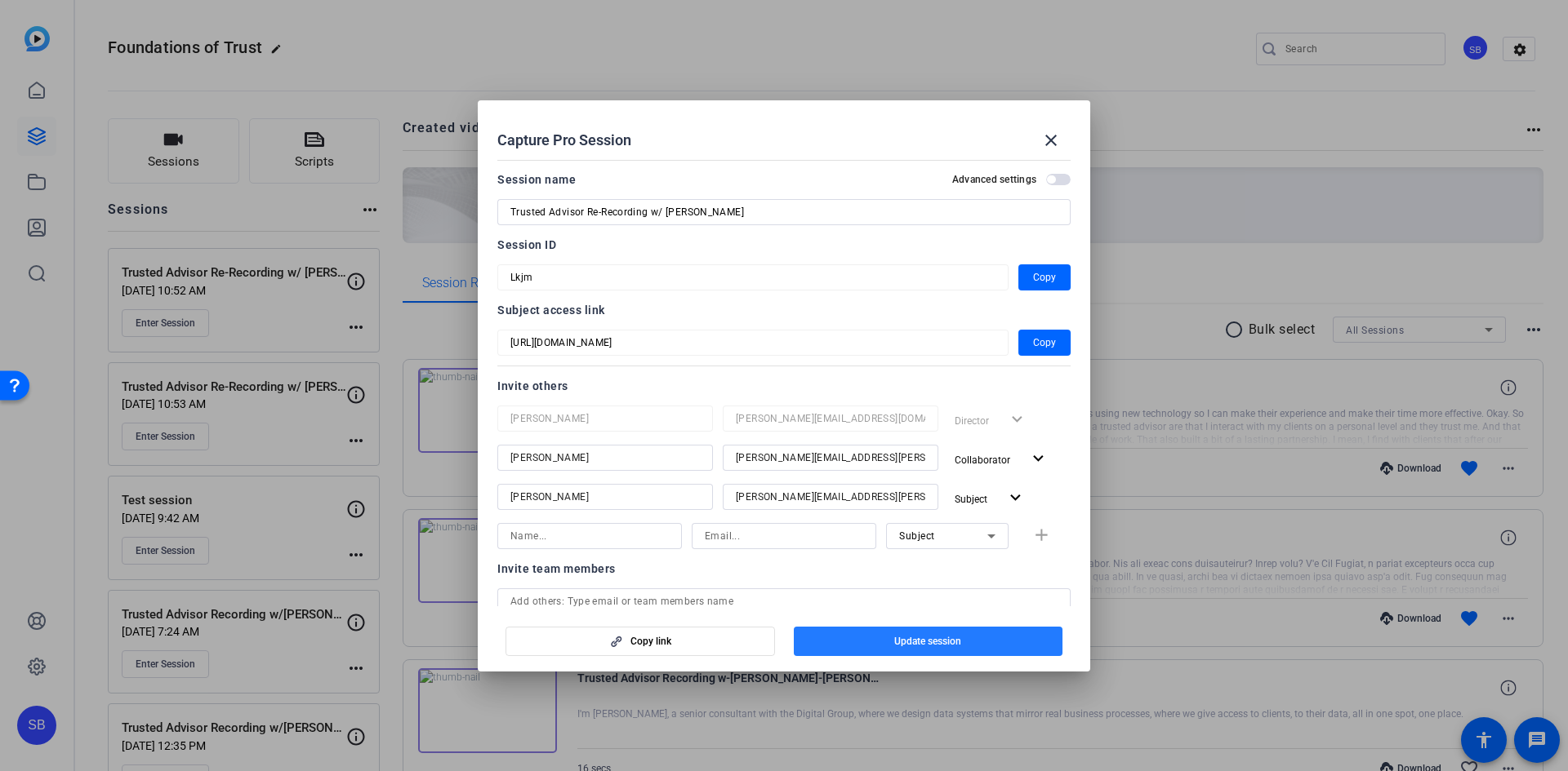
click at [951, 643] on span "Update session" at bounding box center [928, 642] width 67 height 13
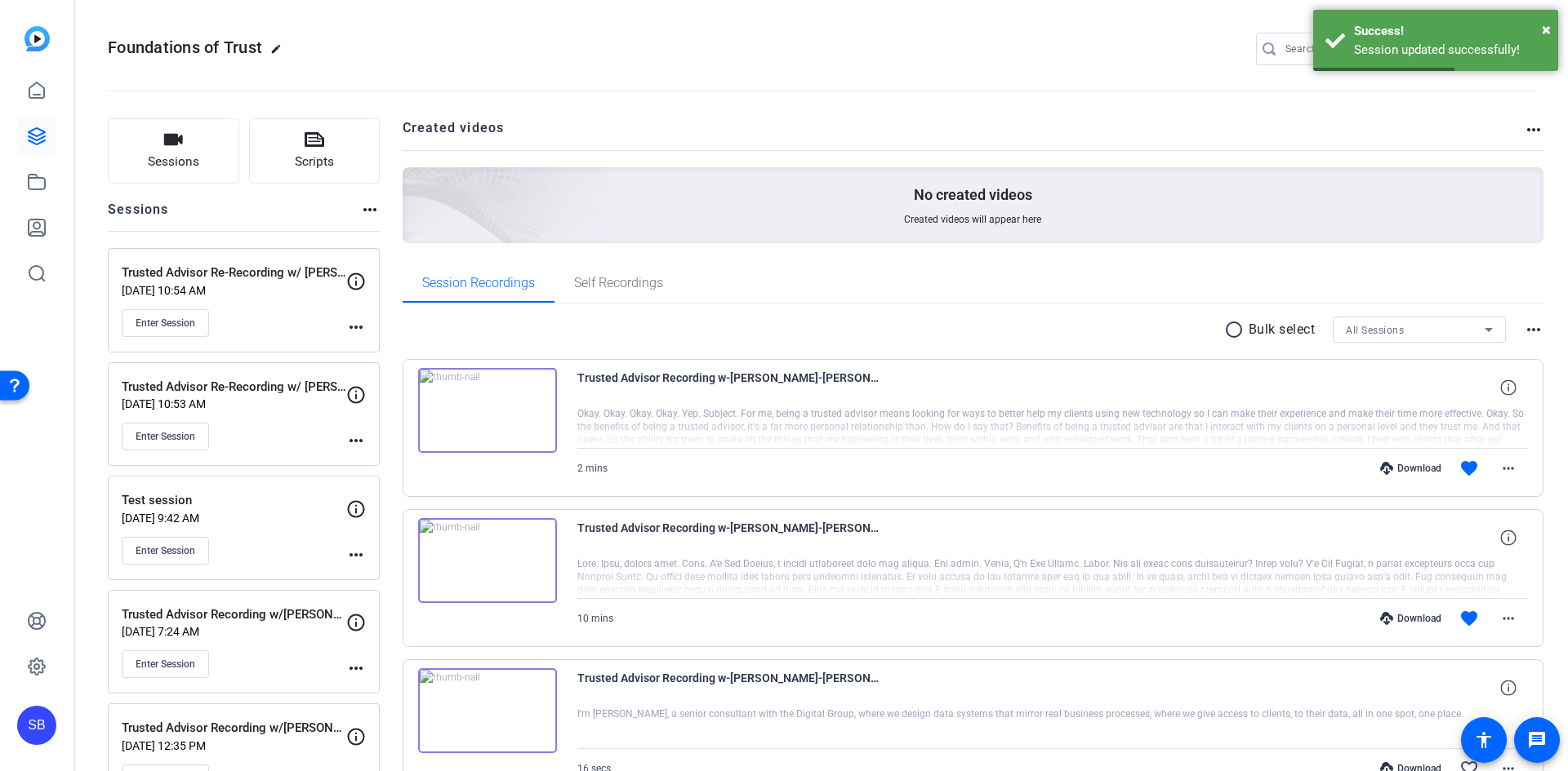
click at [357, 329] on mat-icon "more_horiz" at bounding box center [355, 326] width 20 height 20
click at [393, 345] on span "Edit Session" at bounding box center [396, 351] width 74 height 20
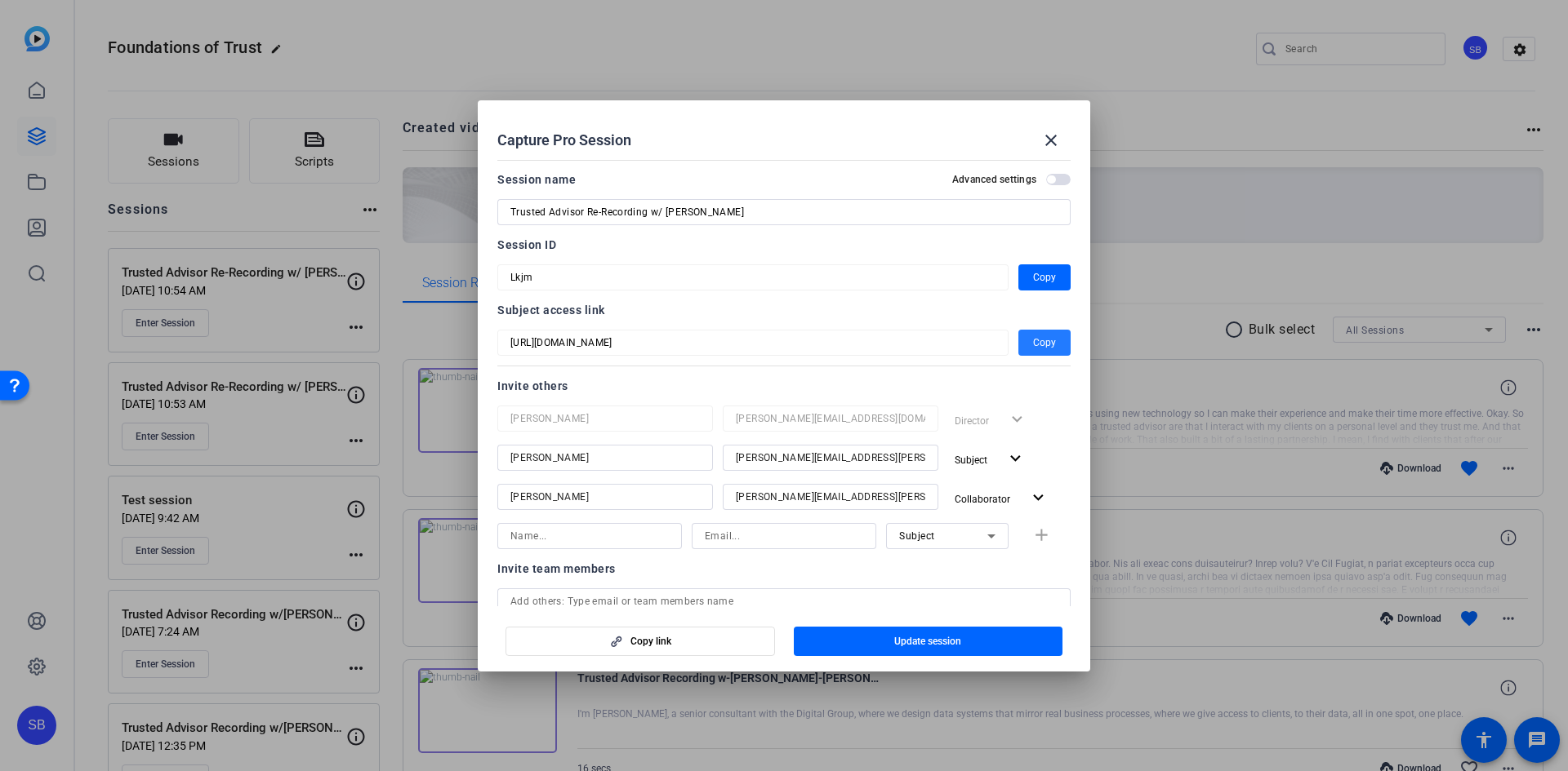
click at [1038, 340] on span "Copy" at bounding box center [1044, 342] width 23 height 20
click at [997, 635] on span "button" at bounding box center [929, 642] width 270 height 39
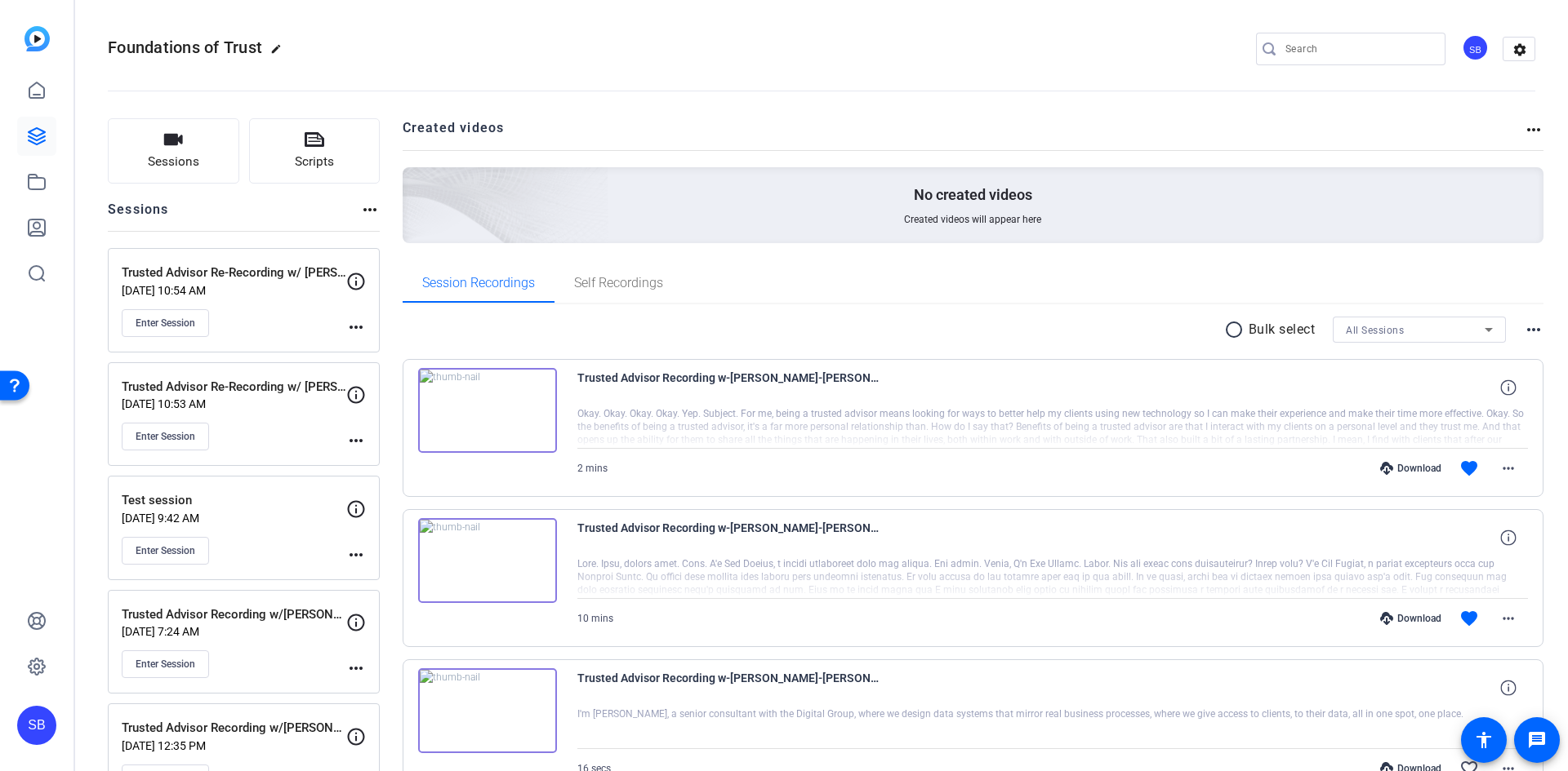
click at [356, 443] on mat-icon "more_horiz" at bounding box center [355, 440] width 20 height 20
click at [374, 463] on span "Edit Session" at bounding box center [396, 465] width 74 height 20
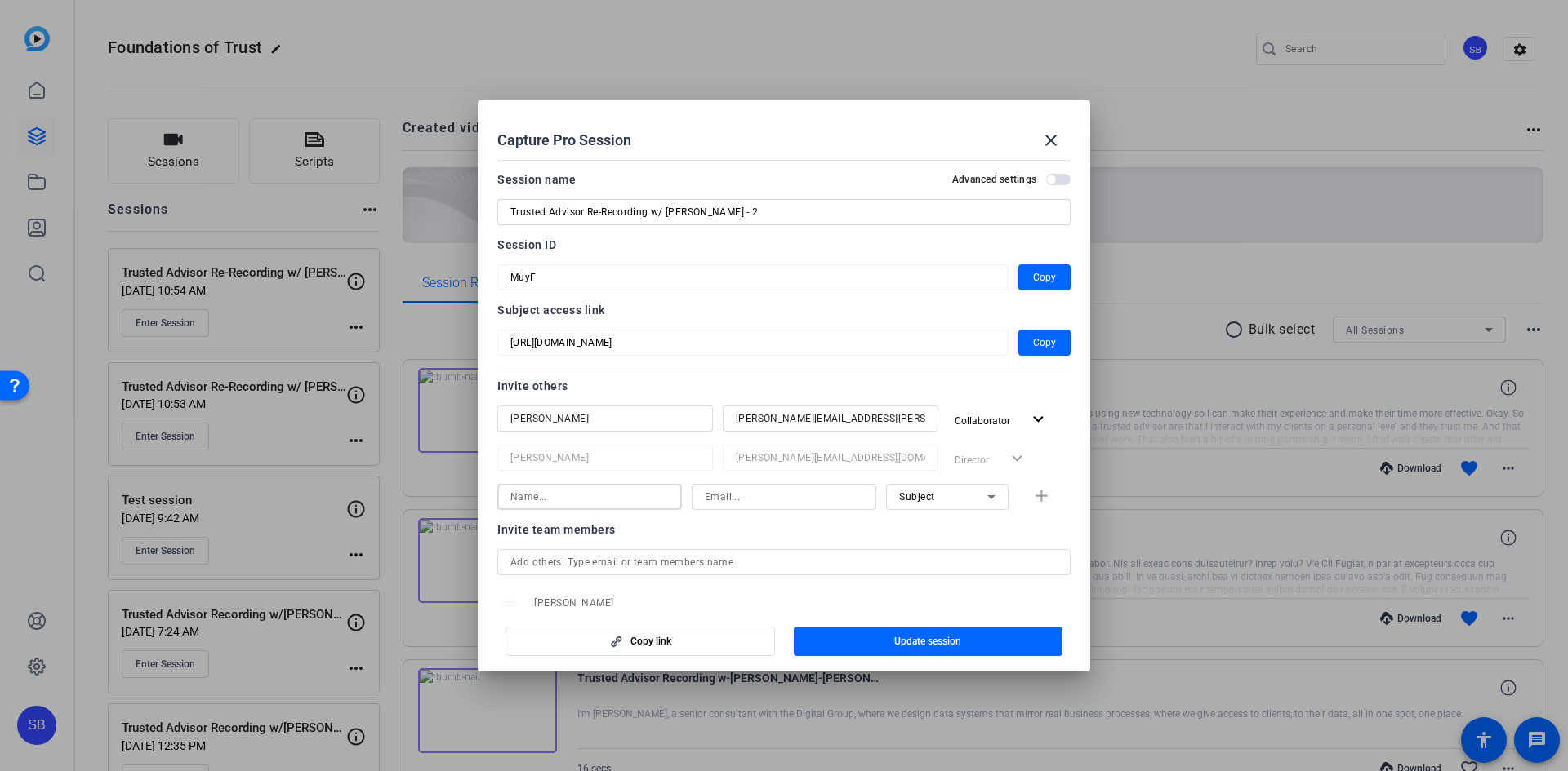
click at [631, 498] on input at bounding box center [590, 497] width 158 height 20
type input "[PERSON_NAME]"
type input "[PERSON_NAME][EMAIL_ADDRESS][PERSON_NAME][DOMAIN_NAME]"
click at [1037, 497] on mat-icon "add" at bounding box center [1041, 497] width 20 height 20
click at [939, 644] on span "Update session" at bounding box center [928, 642] width 67 height 13
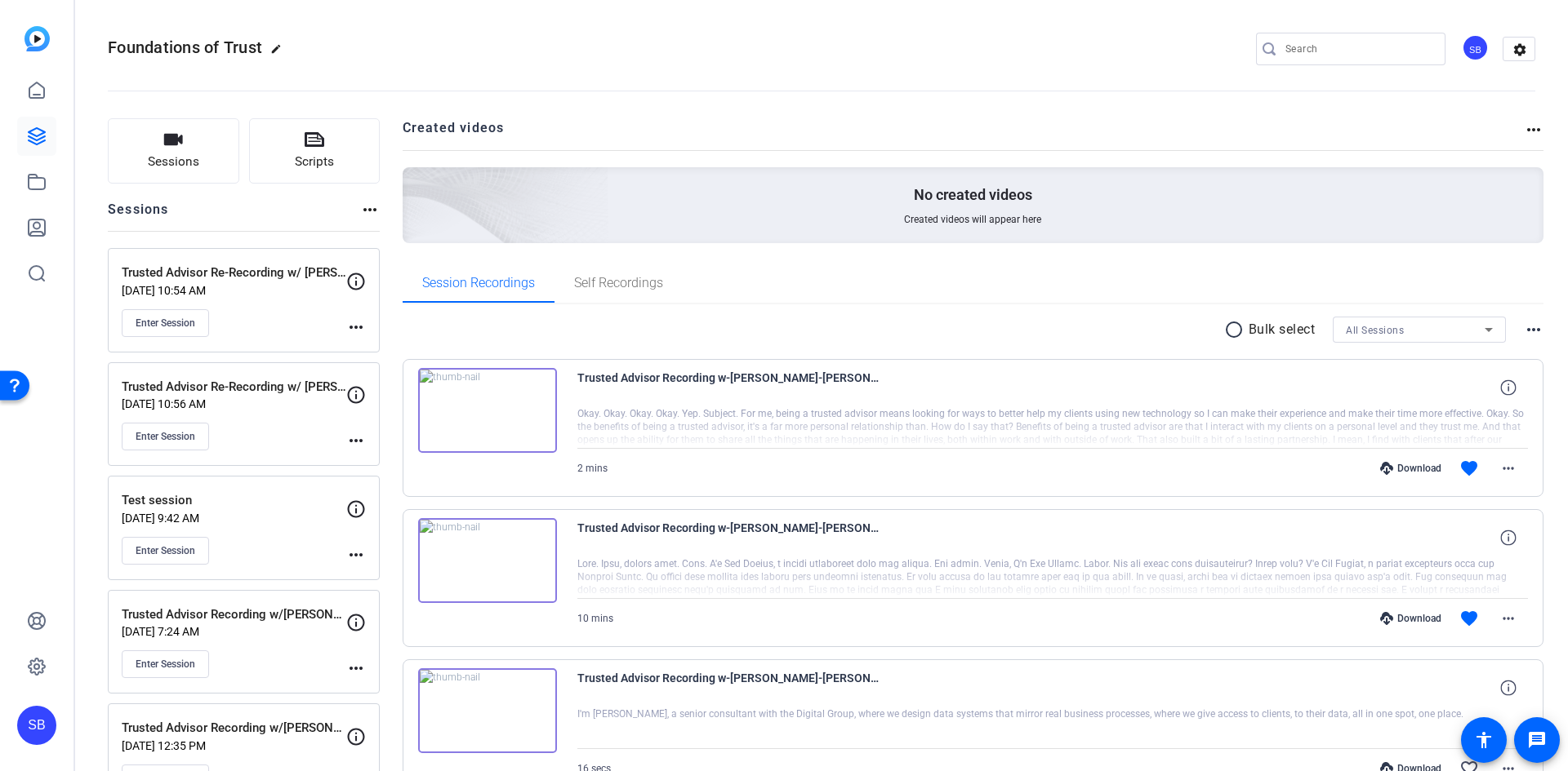
click at [352, 550] on mat-icon "more_horiz" at bounding box center [355, 554] width 20 height 20
click at [371, 578] on span "Edit Session" at bounding box center [396, 578] width 74 height 20
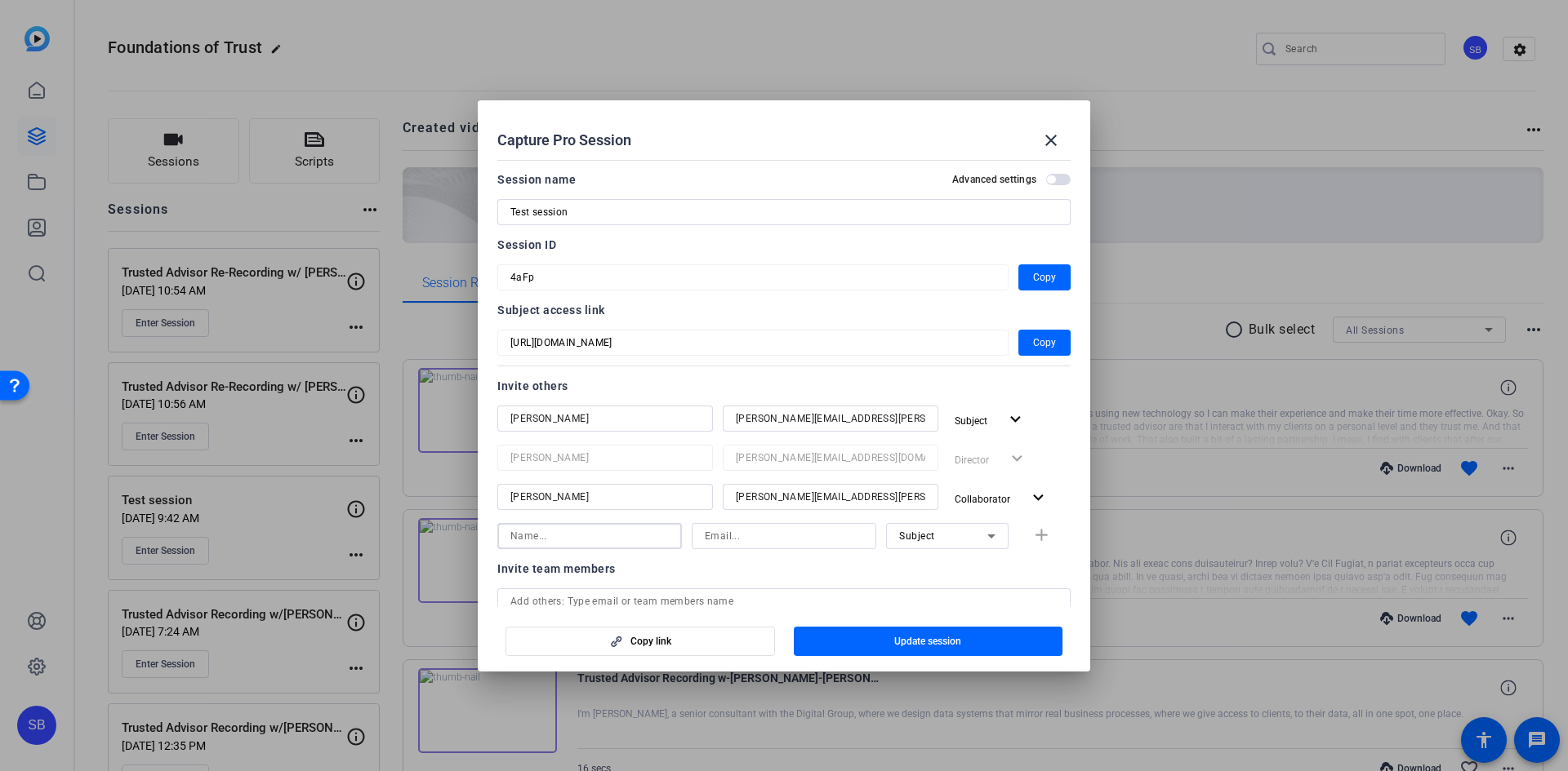
click at [621, 538] on input at bounding box center [590, 536] width 158 height 20
type input "[PERSON_NAME]"
type input "[PERSON_NAME][EMAIL_ADDRESS][DOMAIN_NAME]"
click at [957, 640] on span "Update session" at bounding box center [928, 642] width 67 height 13
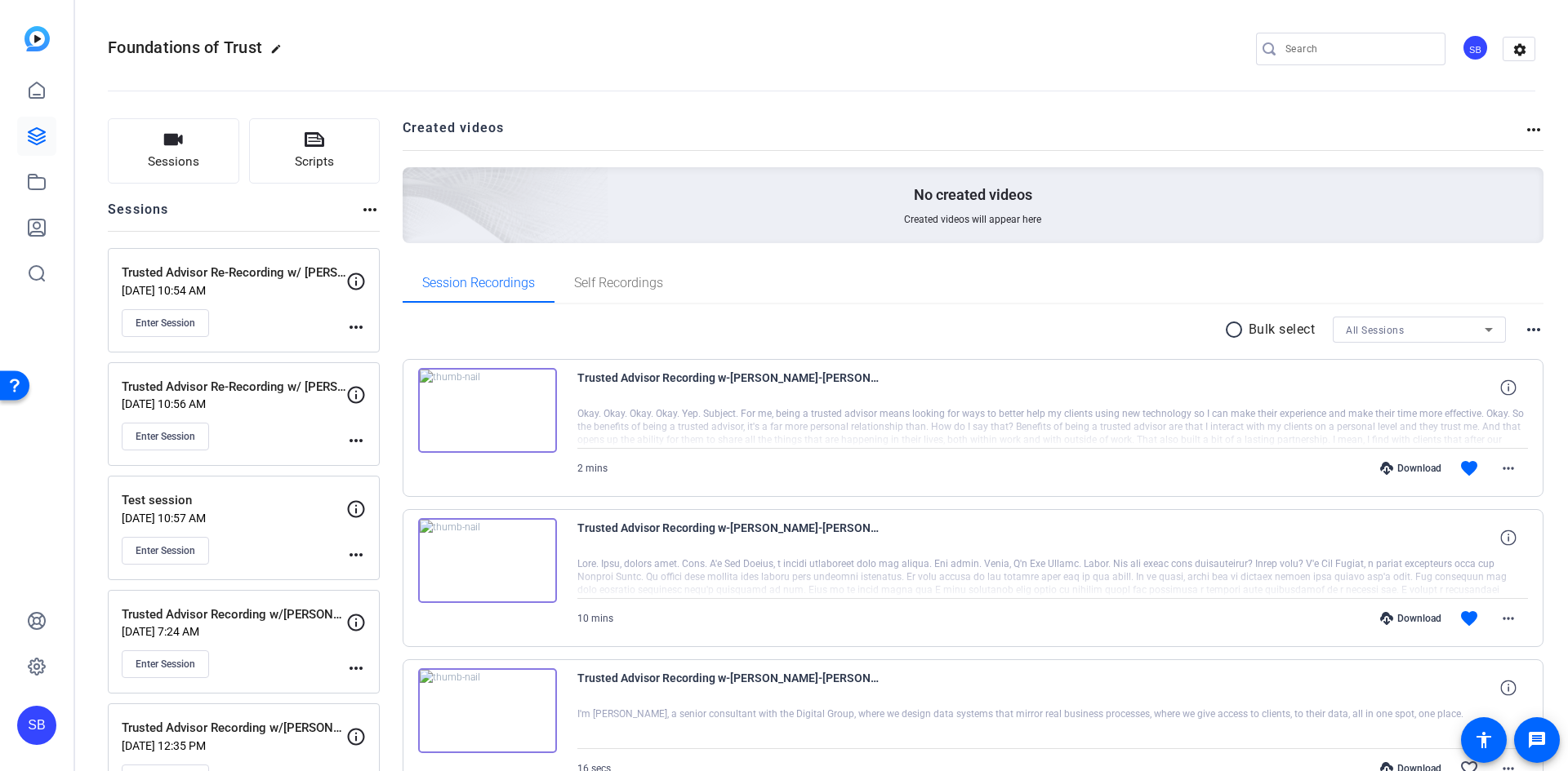
click at [360, 556] on mat-icon "more_horiz" at bounding box center [355, 554] width 20 height 20
click at [378, 578] on span "Edit Session" at bounding box center [396, 578] width 74 height 20
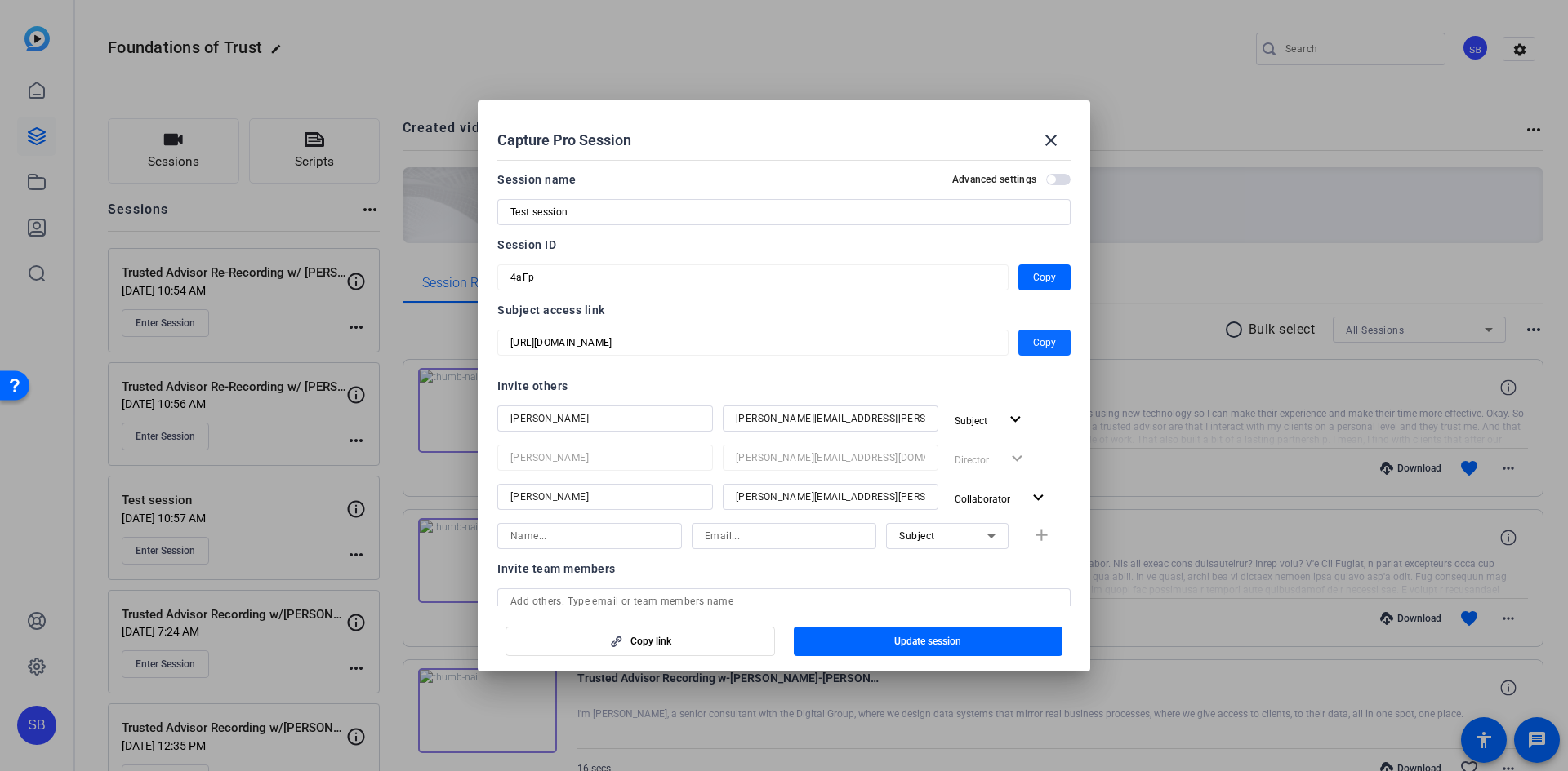
click at [1044, 341] on span "Copy" at bounding box center [1044, 342] width 23 height 20
click at [978, 642] on span "button" at bounding box center [929, 642] width 270 height 39
